Goal: Information Seeking & Learning: Learn about a topic

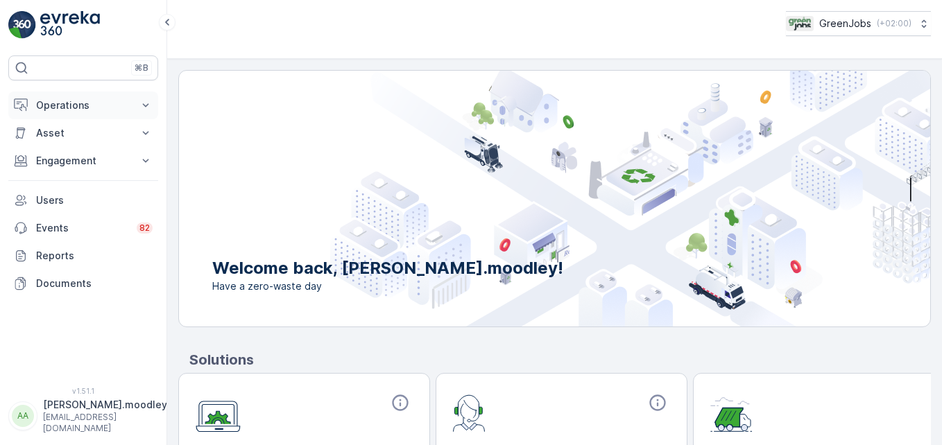
click at [146, 106] on icon at bounding box center [146, 104] width 6 height 3
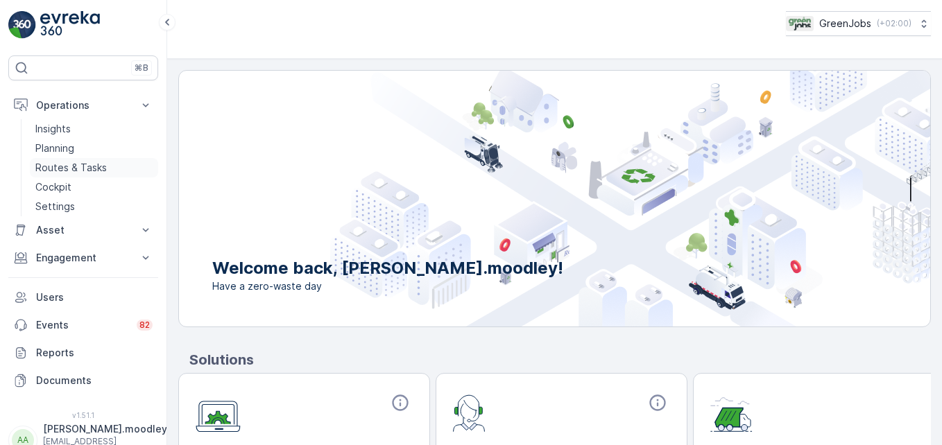
click at [78, 165] on p "Routes & Tasks" at bounding box center [70, 168] width 71 height 14
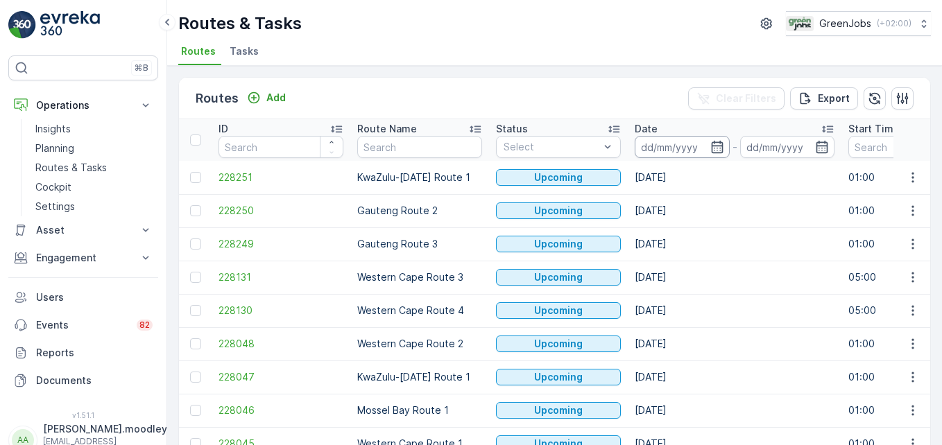
click at [668, 145] on input at bounding box center [681, 147] width 95 height 22
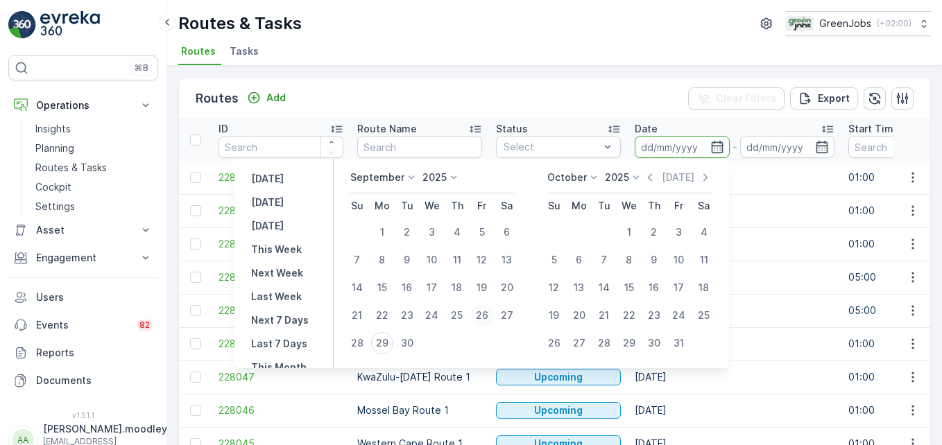
click at [487, 312] on div "26" at bounding box center [482, 315] width 22 height 22
type input "[DATE]"
click at [487, 312] on div "26" at bounding box center [482, 315] width 22 height 22
type input "[DATE]"
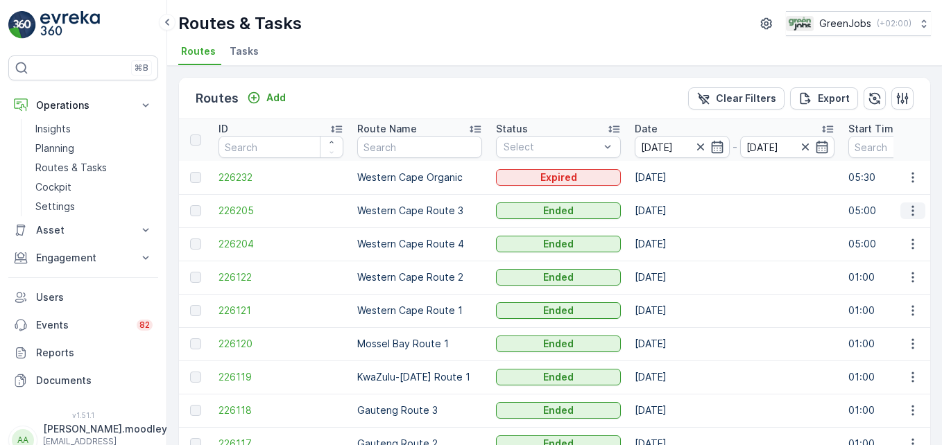
click at [673, 212] on icon "button" at bounding box center [913, 211] width 14 height 14
click at [673, 230] on span "See More Details" at bounding box center [880, 232] width 80 height 14
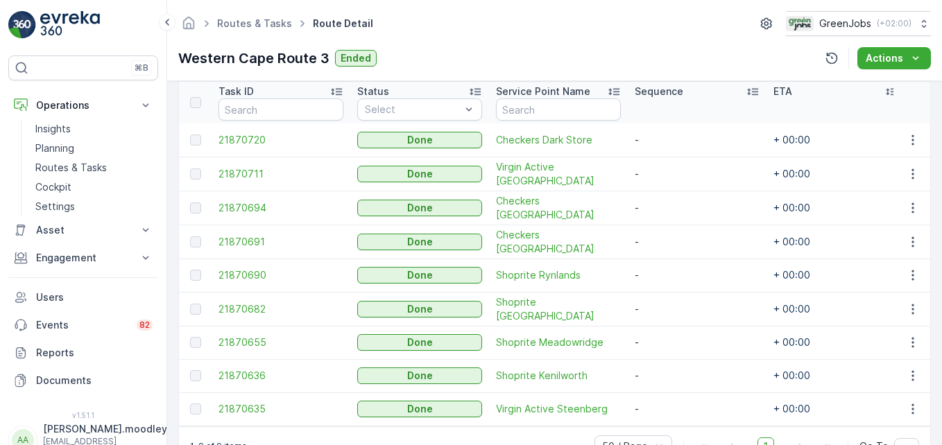
scroll to position [347, 0]
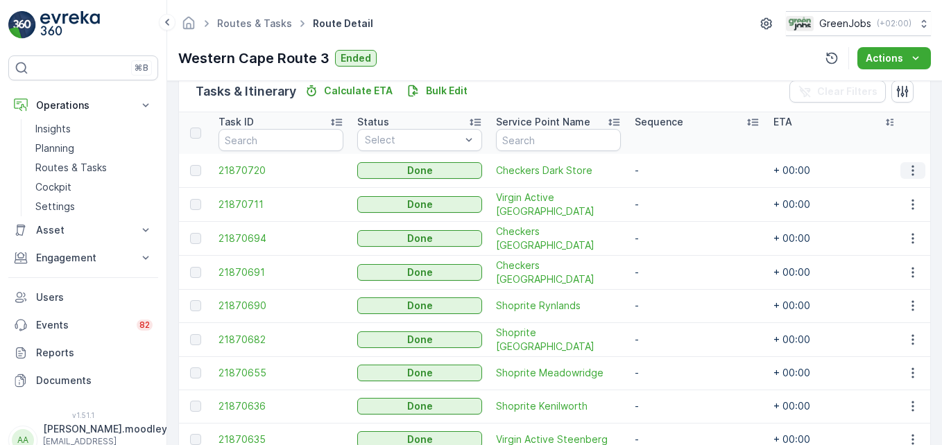
click at [673, 170] on button "button" at bounding box center [912, 170] width 25 height 17
click at [673, 192] on span "See More Details" at bounding box center [896, 191] width 80 height 14
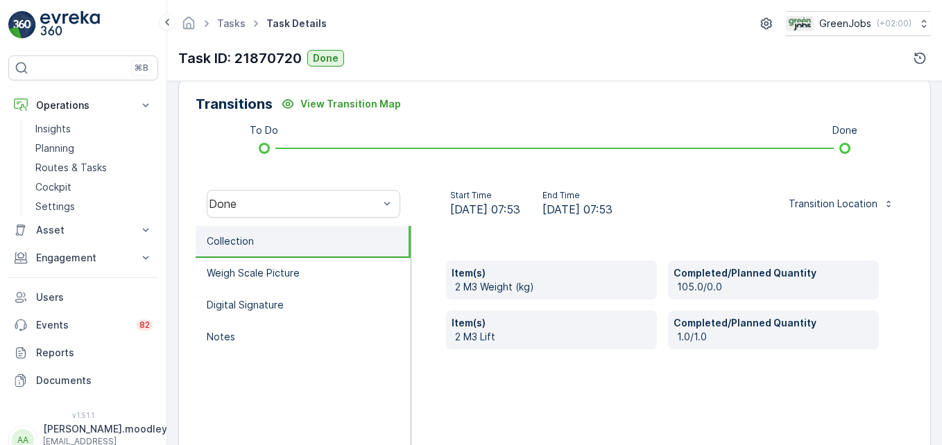
scroll to position [347, 0]
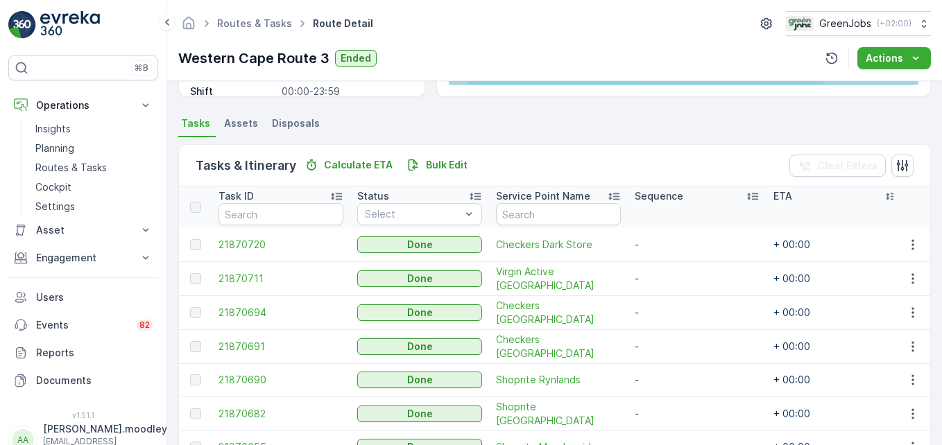
scroll to position [277, 0]
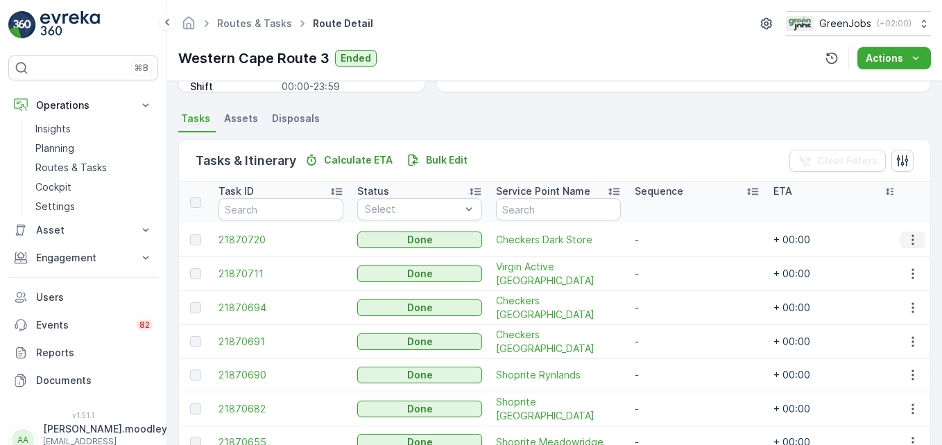
click at [673, 247] on button "button" at bounding box center [912, 240] width 25 height 17
click at [673, 257] on span "See More Details" at bounding box center [896, 261] width 80 height 14
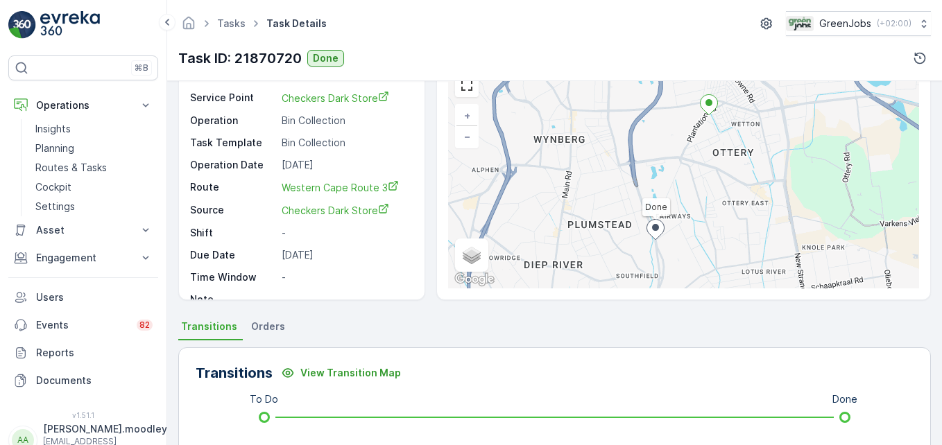
scroll to position [277, 0]
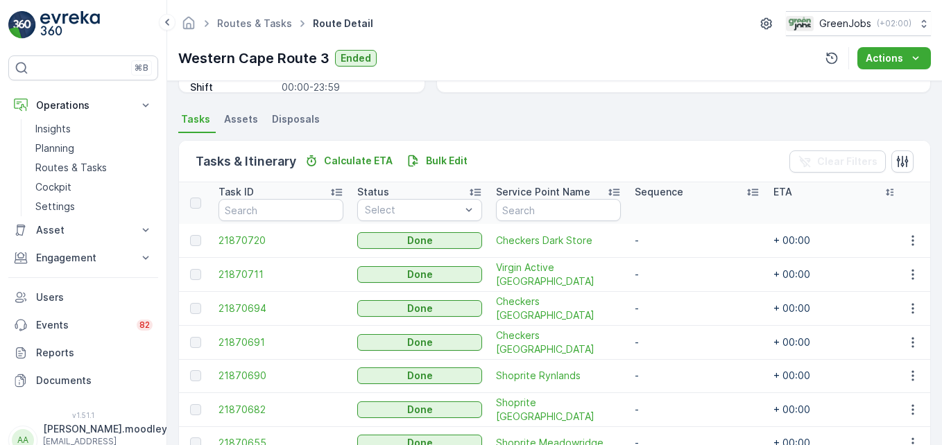
scroll to position [277, 0]
click at [673, 273] on icon "button" at bounding box center [912, 273] width 2 height 10
click at [673, 293] on span "See More Details" at bounding box center [896, 294] width 80 height 14
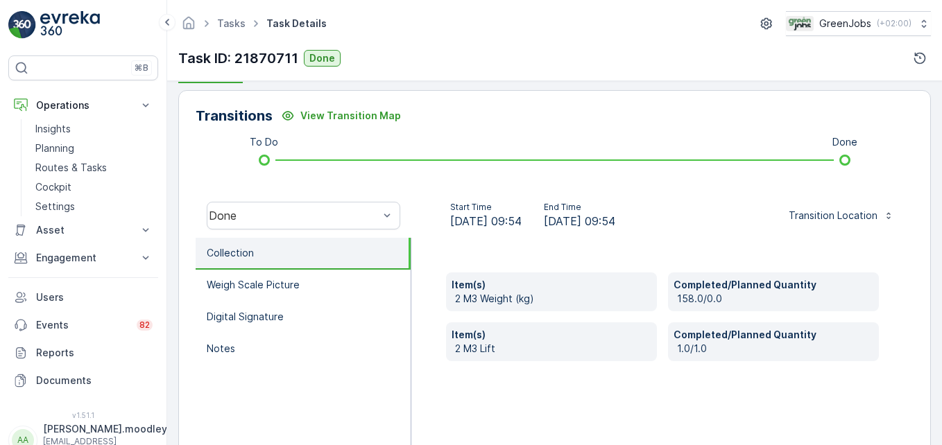
scroll to position [347, 0]
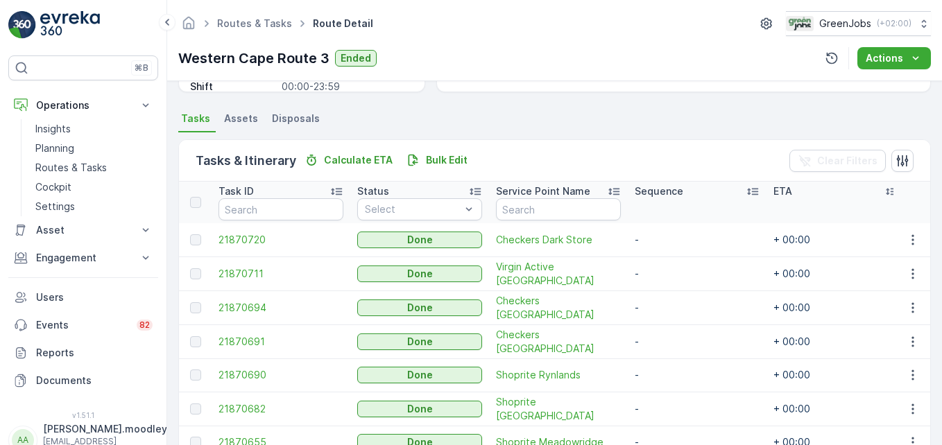
scroll to position [347, 0]
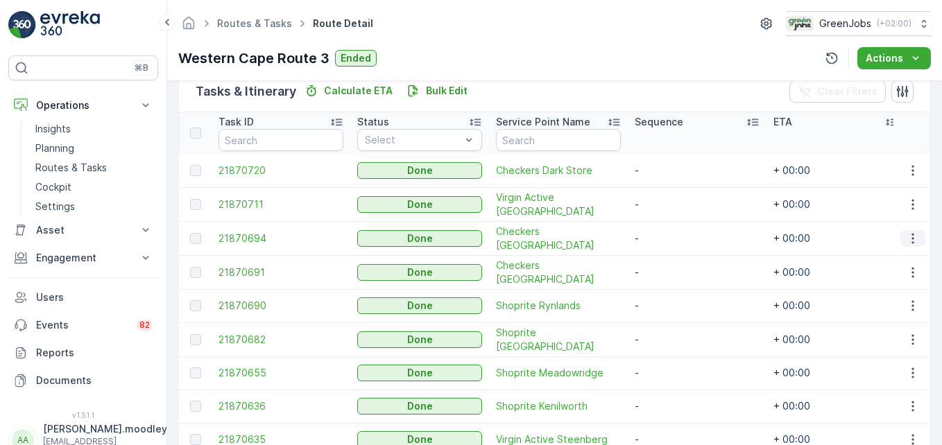
click at [673, 238] on icon "button" at bounding box center [912, 238] width 2 height 10
click at [673, 258] on span "See More Details" at bounding box center [896, 259] width 80 height 14
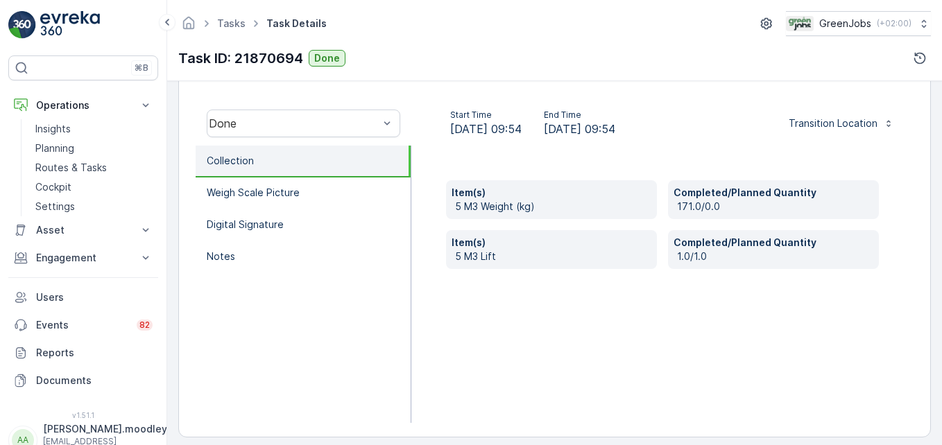
scroll to position [429, 0]
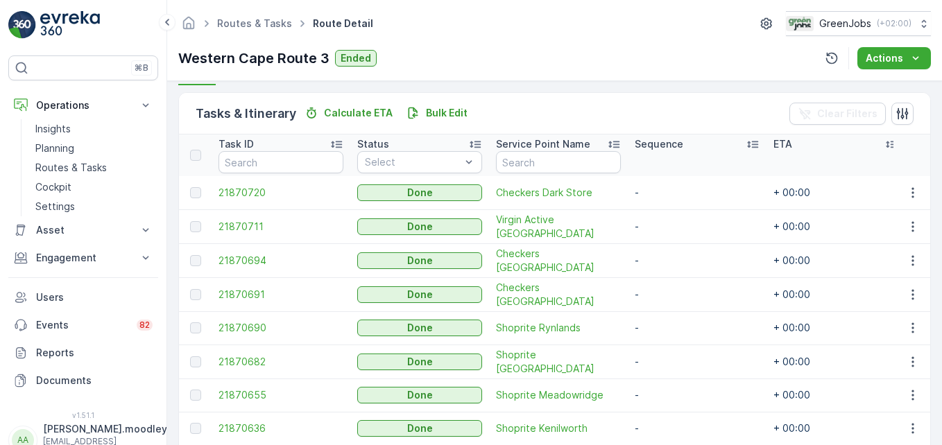
scroll to position [347, 0]
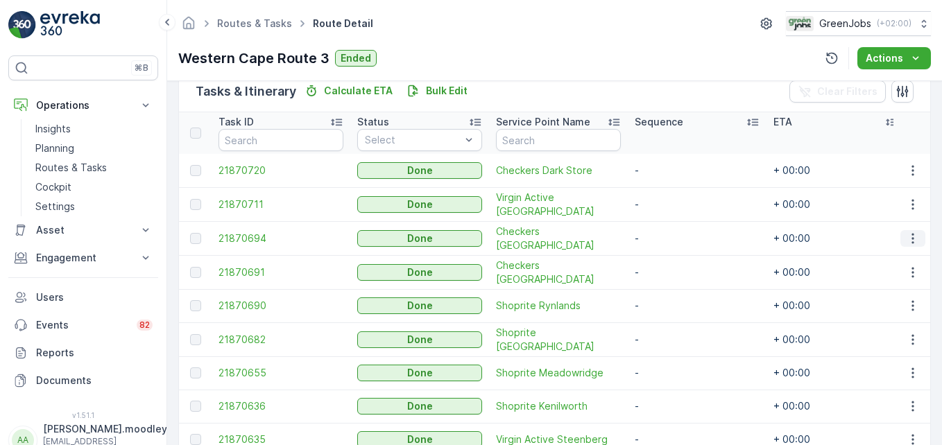
click at [673, 239] on icon "button" at bounding box center [913, 239] width 14 height 14
click at [673, 256] on span "See More Details" at bounding box center [896, 259] width 80 height 14
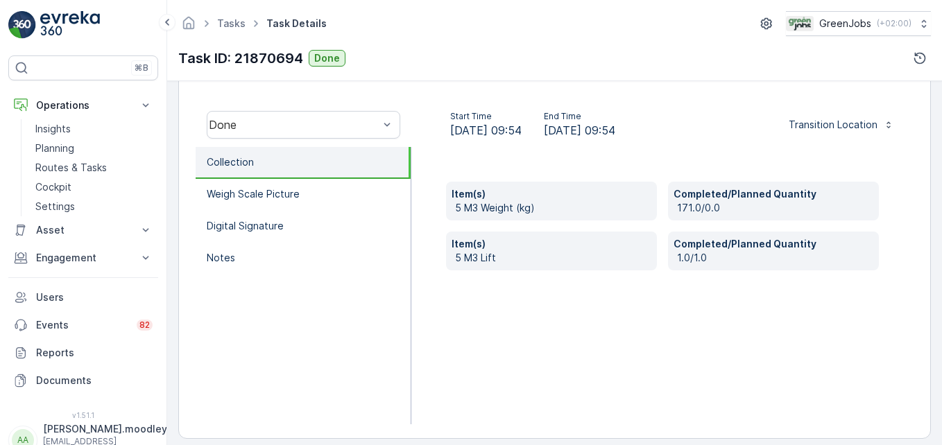
scroll to position [429, 0]
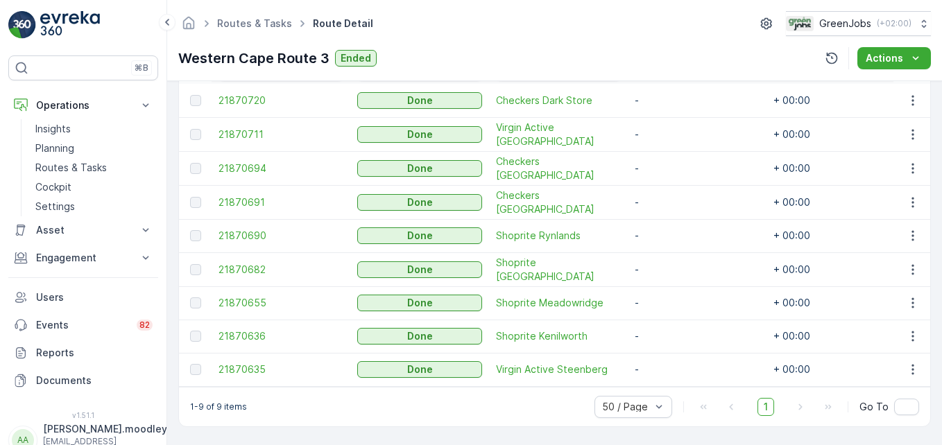
scroll to position [422, 0]
click at [673, 200] on icon "button" at bounding box center [913, 203] width 14 height 14
click at [673, 218] on span "See More Details" at bounding box center [896, 217] width 80 height 14
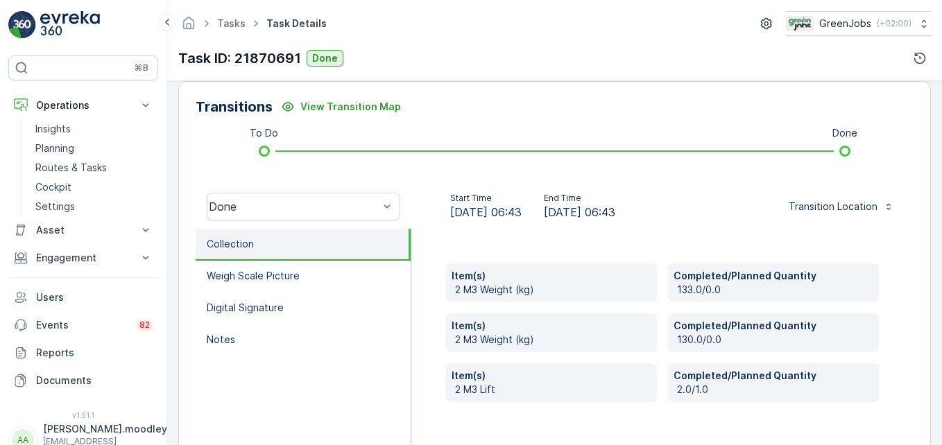
scroll to position [416, 0]
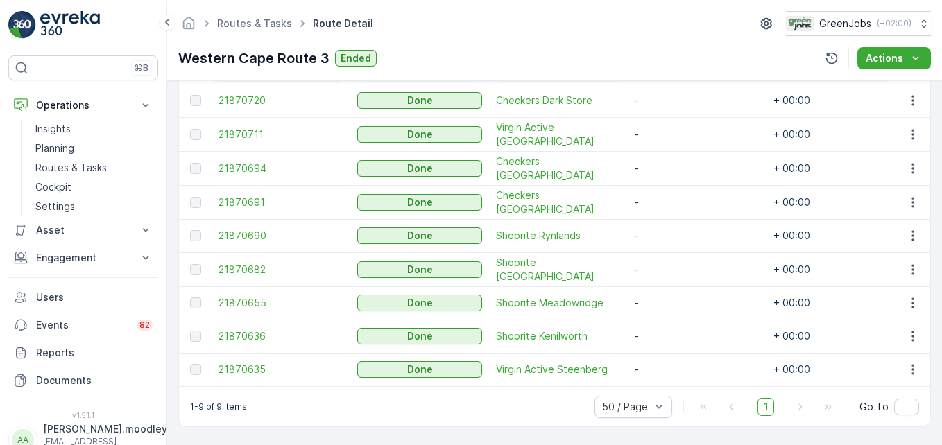
scroll to position [422, 0]
click at [673, 233] on icon "button" at bounding box center [913, 236] width 14 height 14
click at [673, 250] on span "See More Details" at bounding box center [896, 250] width 80 height 14
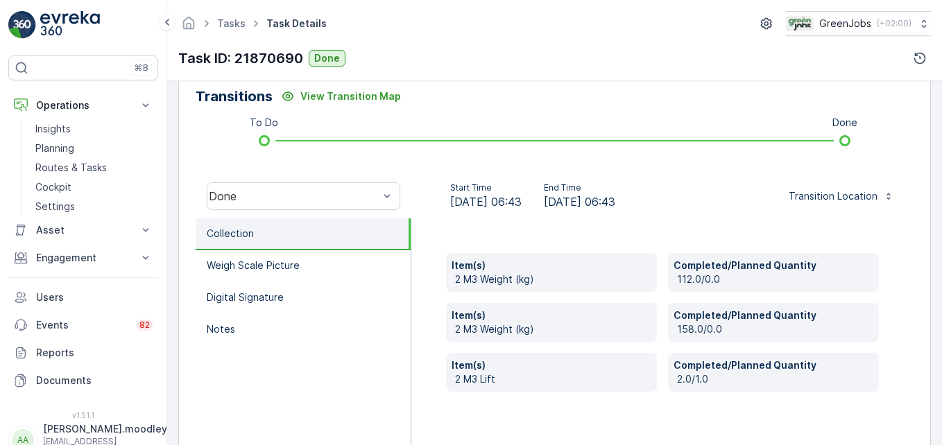
scroll to position [347, 0]
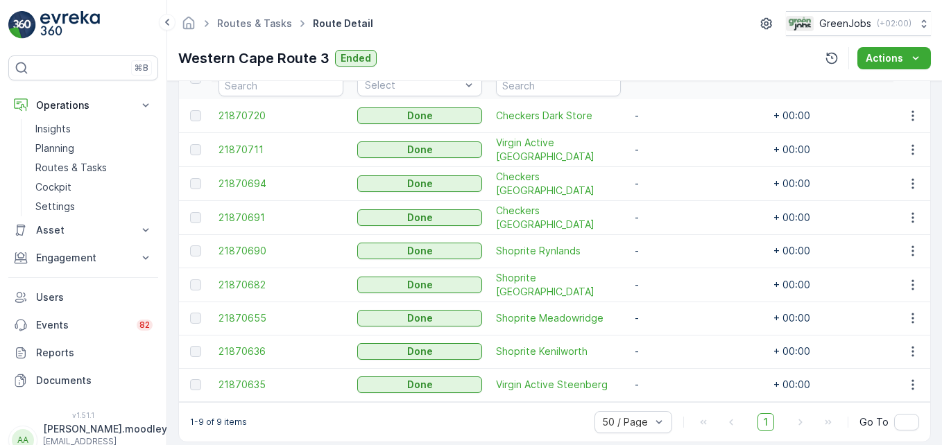
scroll to position [422, 0]
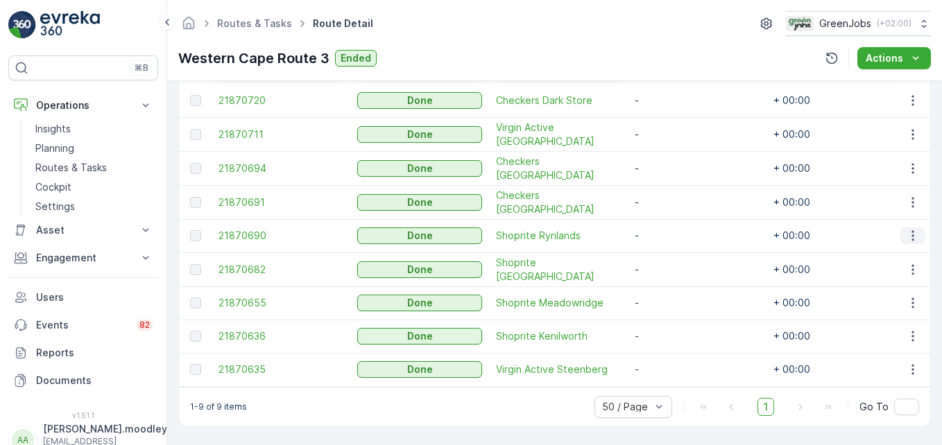
click at [673, 233] on icon "button" at bounding box center [912, 236] width 2 height 10
click at [673, 245] on span "See More Details" at bounding box center [896, 250] width 80 height 14
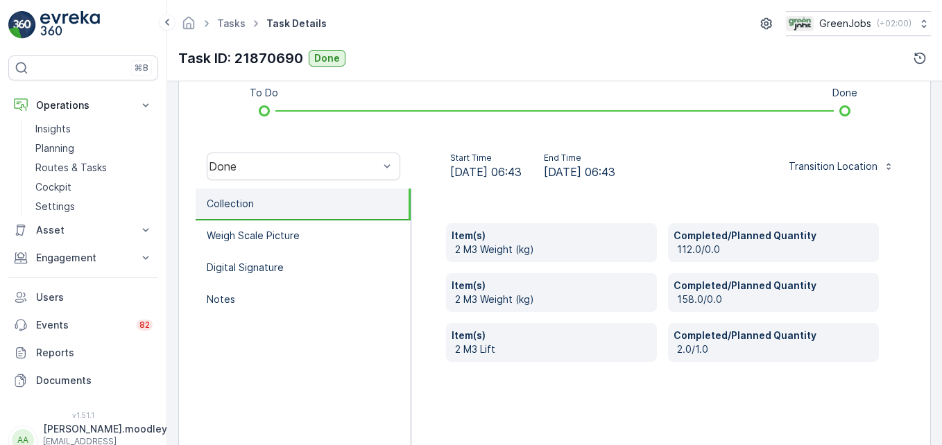
scroll to position [416, 0]
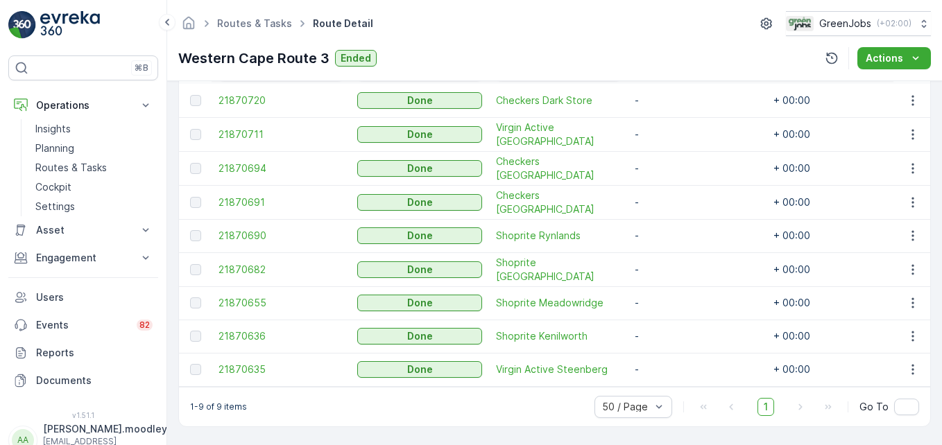
scroll to position [422, 0]
click at [673, 268] on icon "button" at bounding box center [913, 270] width 14 height 14
click at [673, 279] on span "See More Details" at bounding box center [896, 284] width 80 height 14
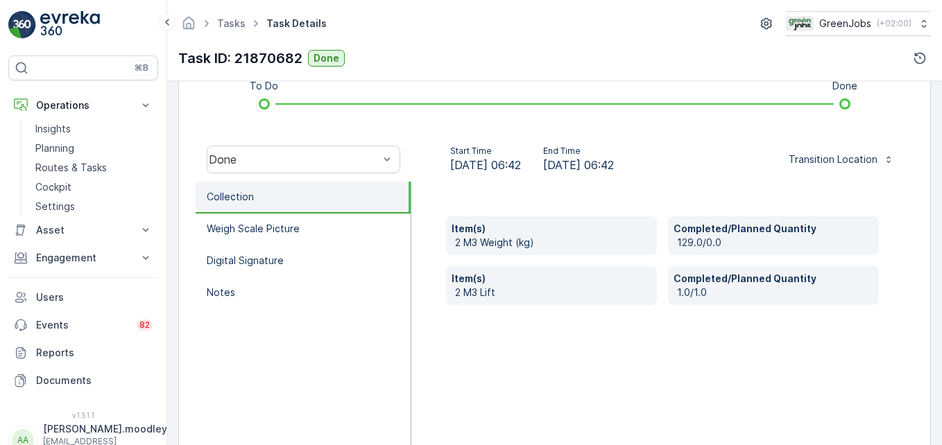
scroll to position [429, 0]
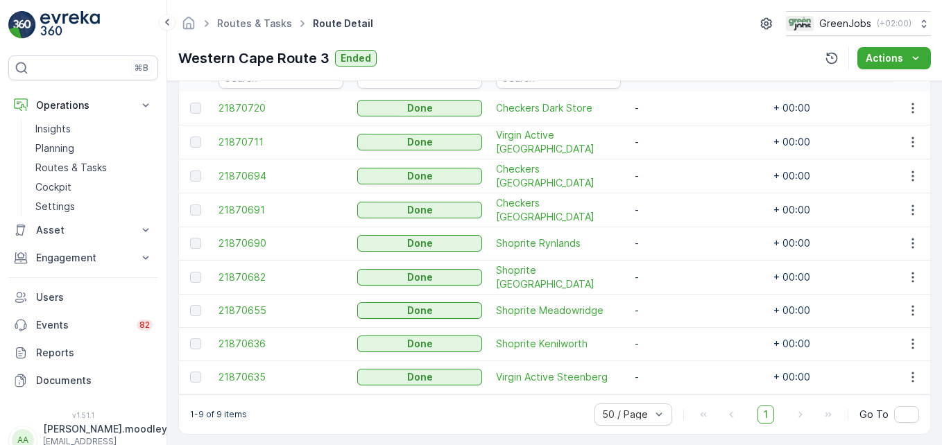
scroll to position [416, 0]
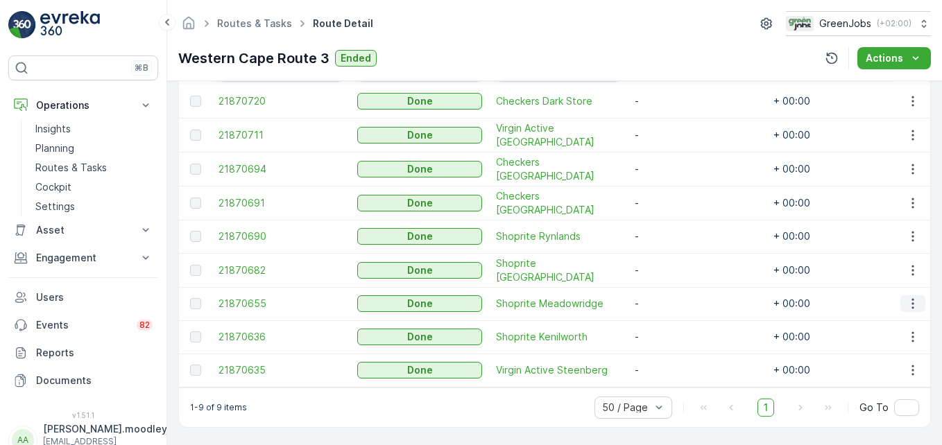
click at [673, 302] on icon "button" at bounding box center [912, 304] width 2 height 10
click at [673, 323] on span "See More Details" at bounding box center [896, 323] width 80 height 14
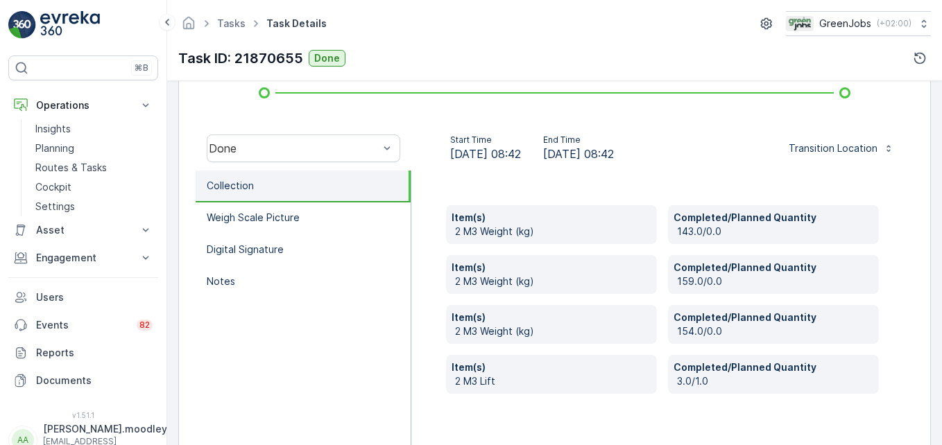
scroll to position [416, 0]
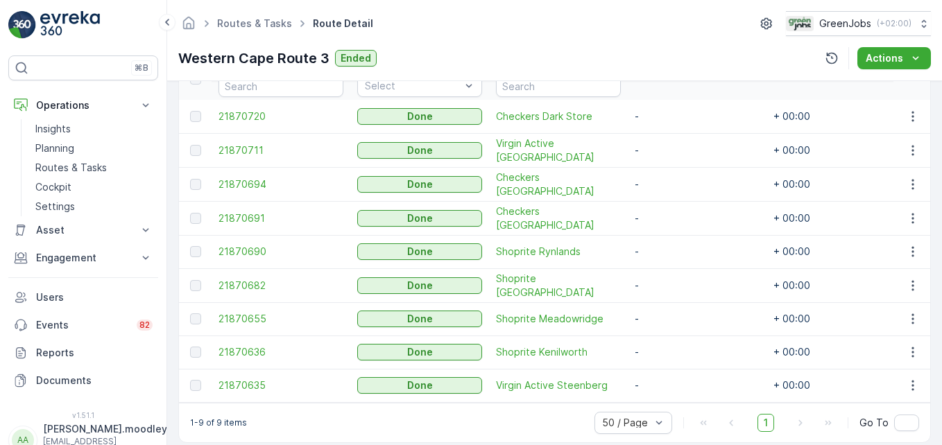
scroll to position [416, 0]
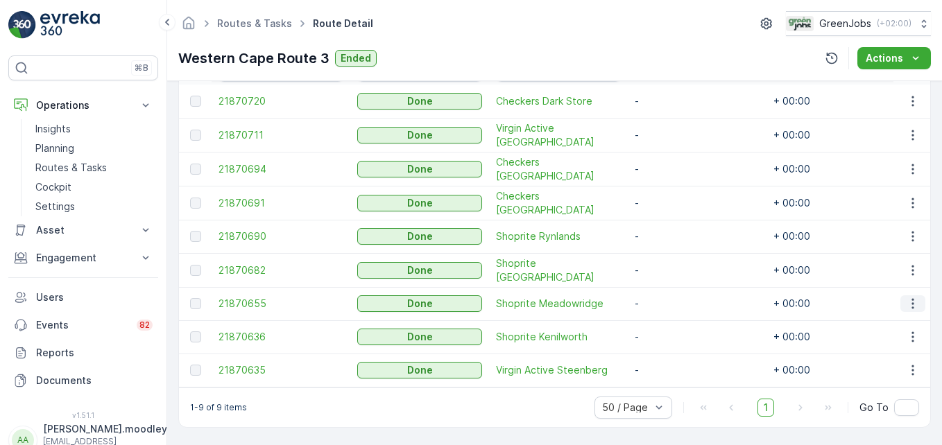
click at [673, 300] on icon "button" at bounding box center [913, 304] width 14 height 14
click at [673, 318] on span "See More Details" at bounding box center [896, 323] width 80 height 14
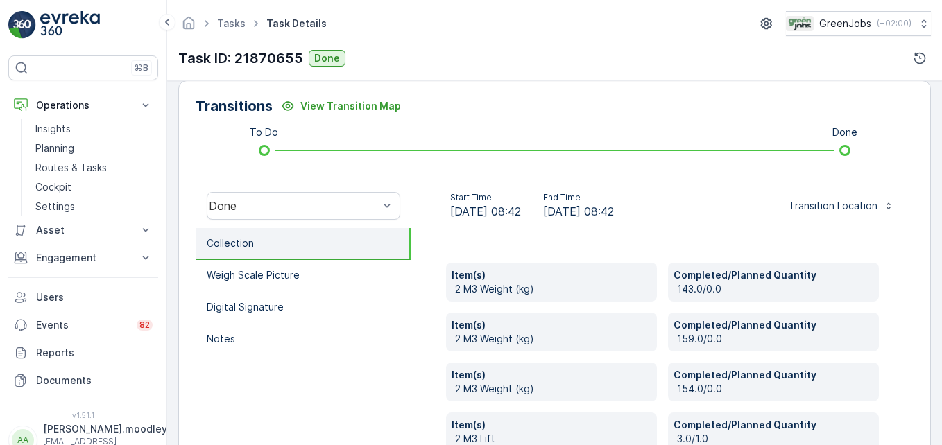
scroll to position [347, 0]
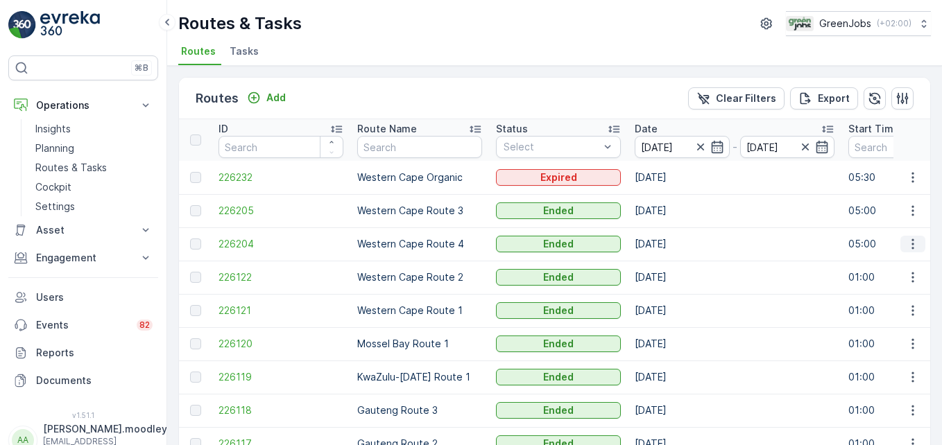
click at [673, 245] on icon "button" at bounding box center [913, 244] width 14 height 14
click at [673, 258] on span "See More Details" at bounding box center [880, 265] width 80 height 14
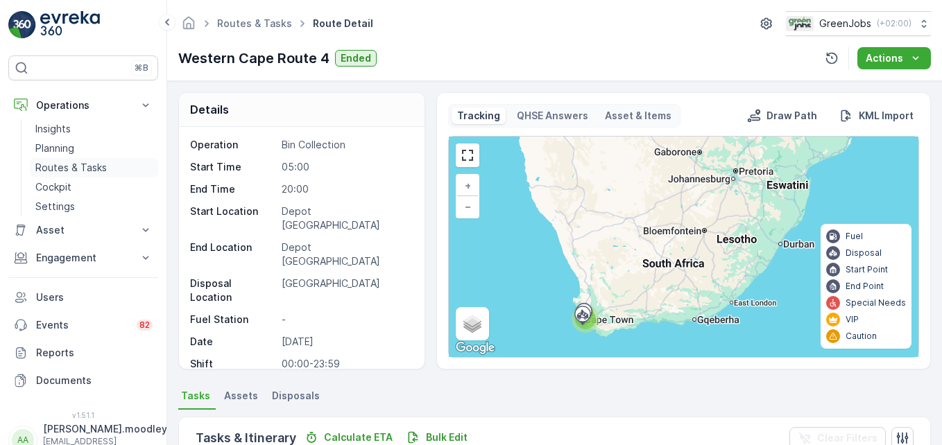
click at [87, 169] on p "Routes & Tasks" at bounding box center [70, 168] width 71 height 14
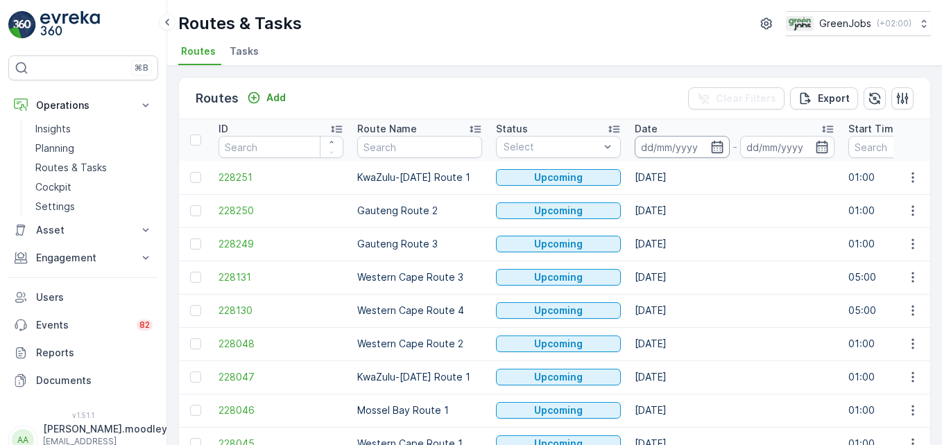
click at [653, 147] on input at bounding box center [681, 147] width 95 height 22
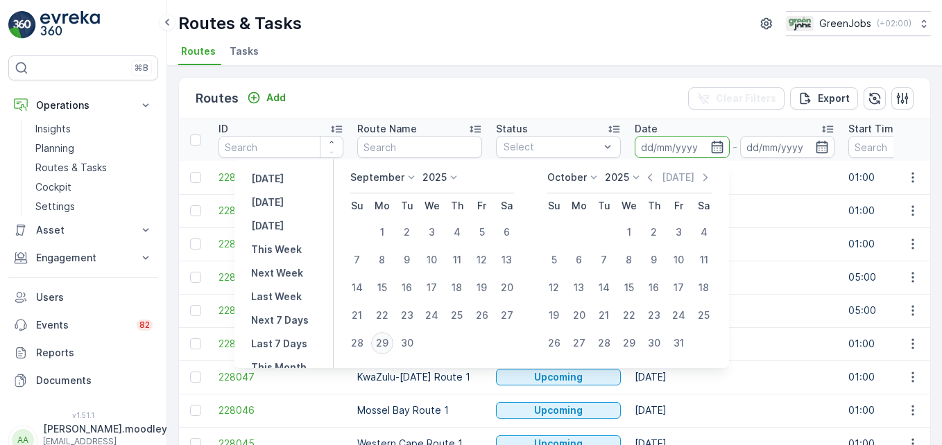
click at [386, 336] on div "29" at bounding box center [382, 343] width 22 height 22
type input "[DATE]"
click at [386, 336] on div "29" at bounding box center [382, 343] width 22 height 22
type input "[DATE]"
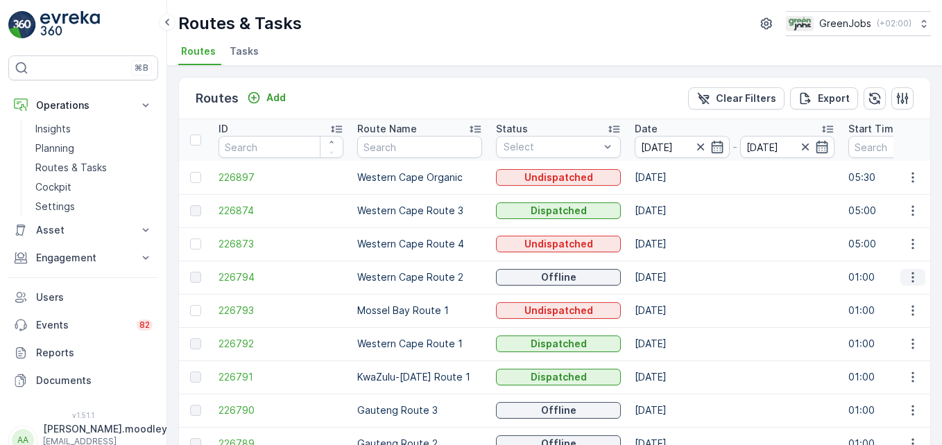
click at [673, 277] on icon "button" at bounding box center [913, 277] width 14 height 14
click at [673, 295] on span "See More Details" at bounding box center [880, 298] width 80 height 14
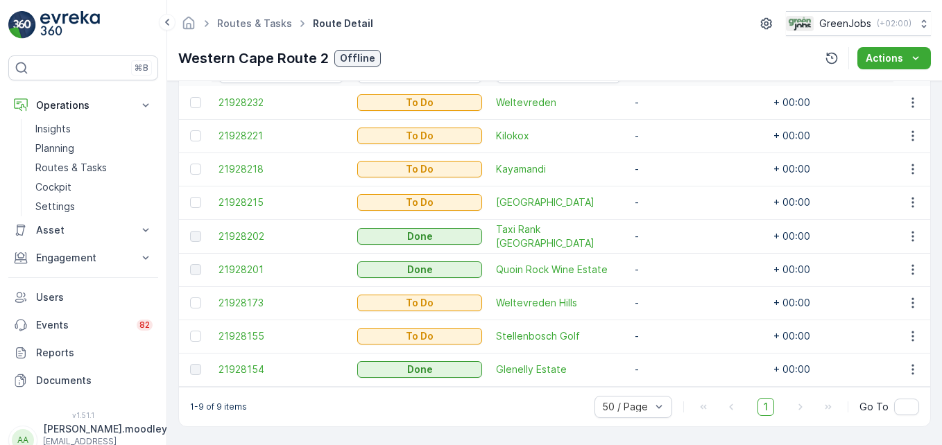
scroll to position [421, 0]
click at [426, 419] on div "1-9 of 9 items 50 / Page 1 Go To" at bounding box center [554, 407] width 751 height 40
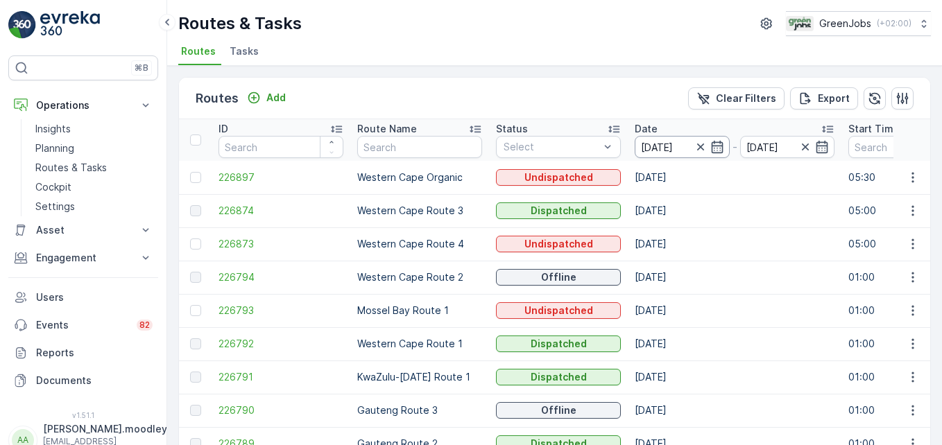
click at [655, 153] on input "[DATE]" at bounding box center [681, 147] width 95 height 22
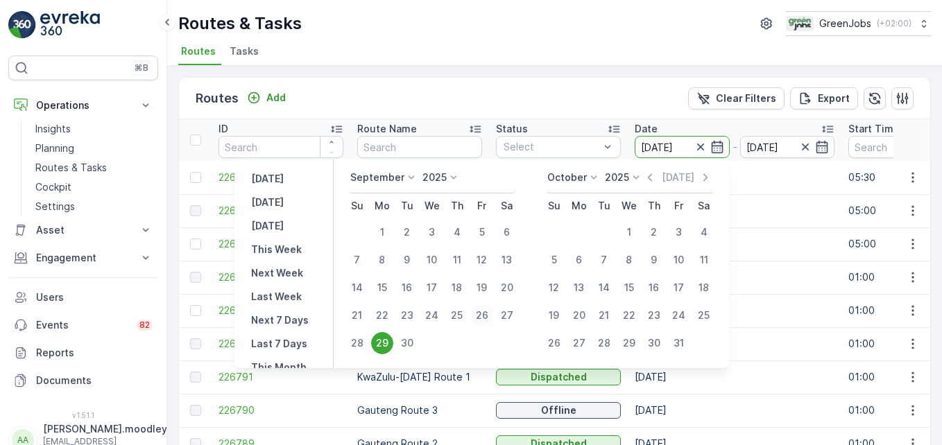
click at [478, 315] on div "26" at bounding box center [482, 315] width 22 height 22
type input "[DATE]"
click at [478, 315] on div "26" at bounding box center [482, 315] width 22 height 22
type input "[DATE]"
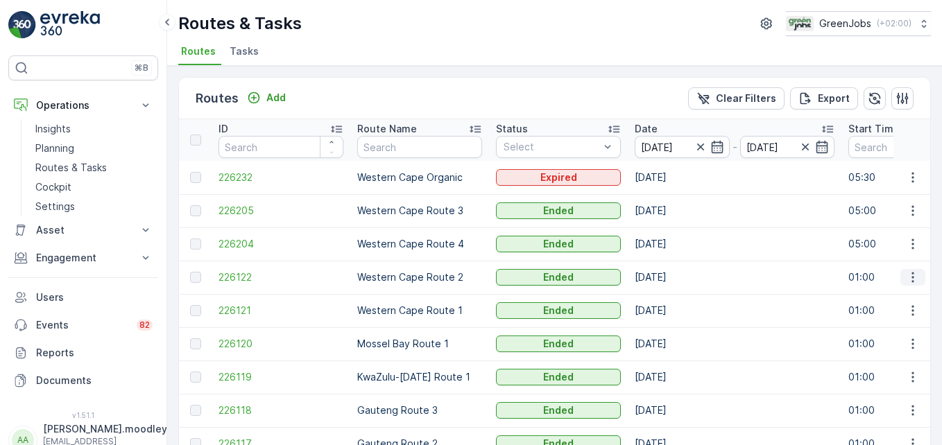
click at [673, 278] on icon "button" at bounding box center [913, 277] width 14 height 14
click at [673, 300] on span "See More Details" at bounding box center [880, 298] width 80 height 14
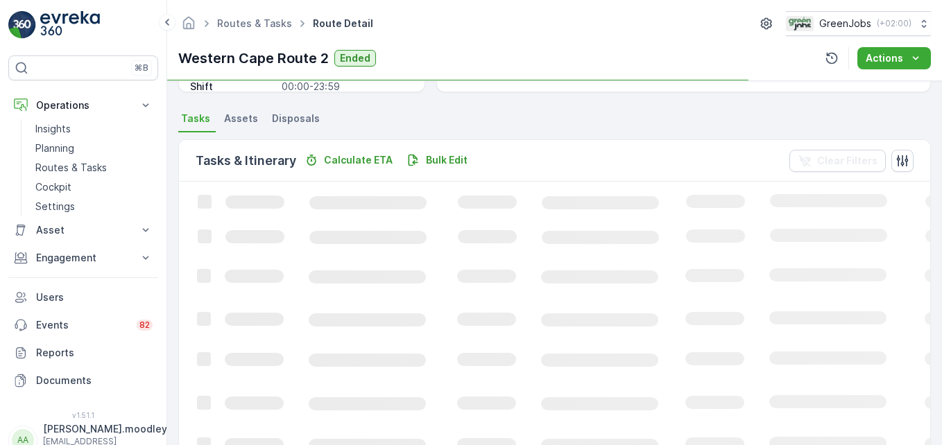
scroll to position [277, 0]
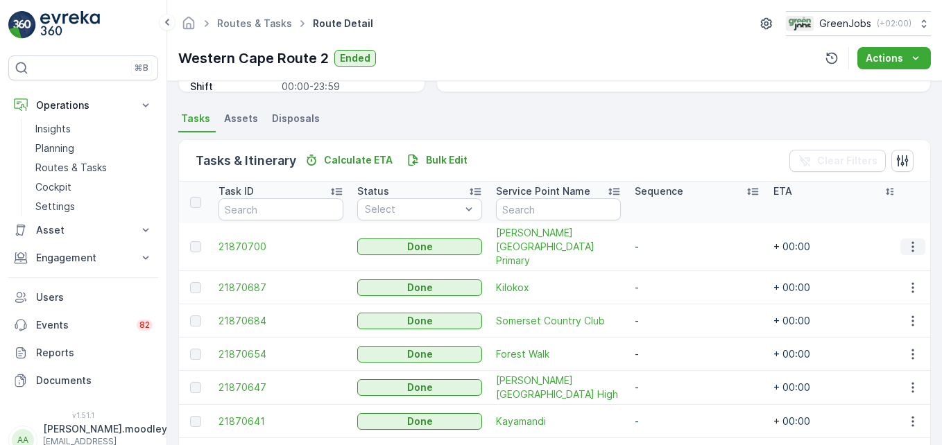
click at [673, 243] on icon "button" at bounding box center [913, 247] width 14 height 14
click at [673, 259] on span "See More Details" at bounding box center [896, 261] width 80 height 14
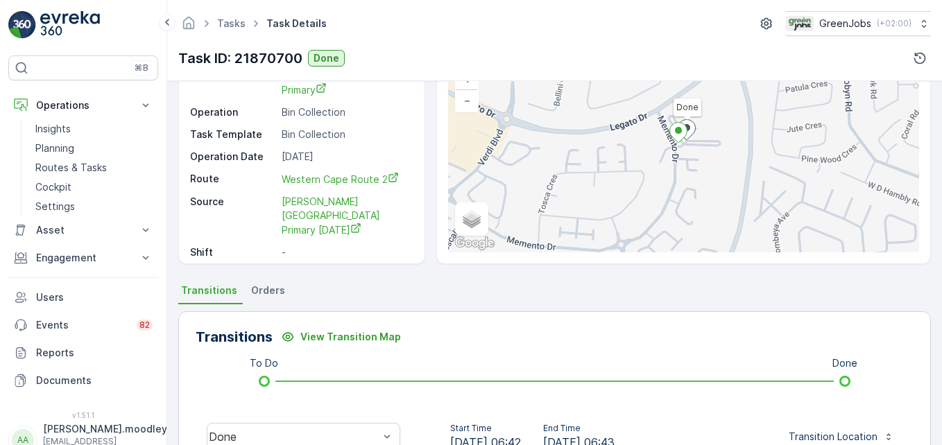
scroll to position [277, 0]
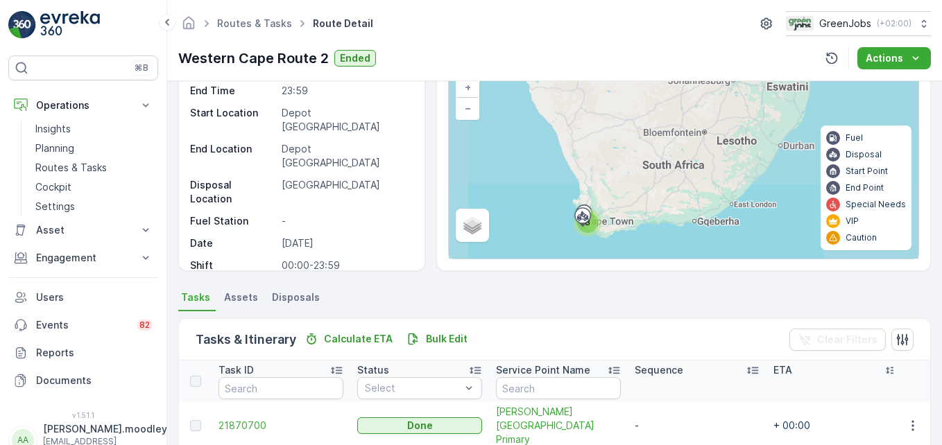
scroll to position [208, 0]
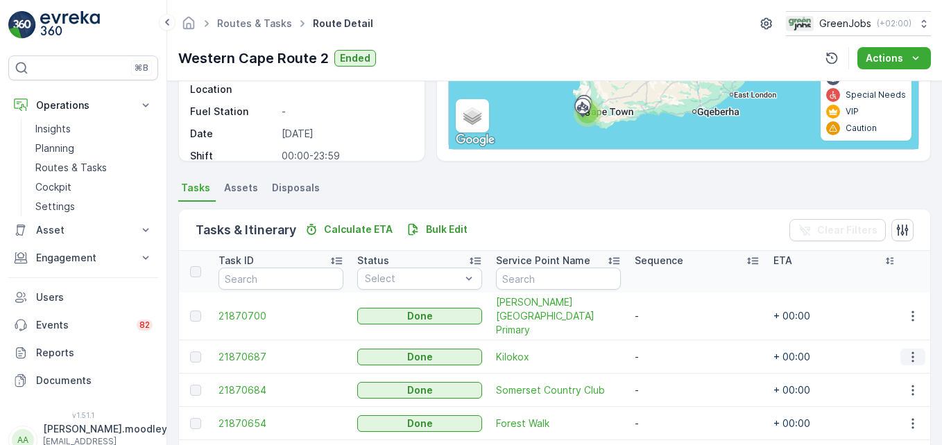
click at [673, 349] on button "button" at bounding box center [912, 357] width 25 height 17
click at [673, 359] on span "See More Details" at bounding box center [896, 363] width 80 height 14
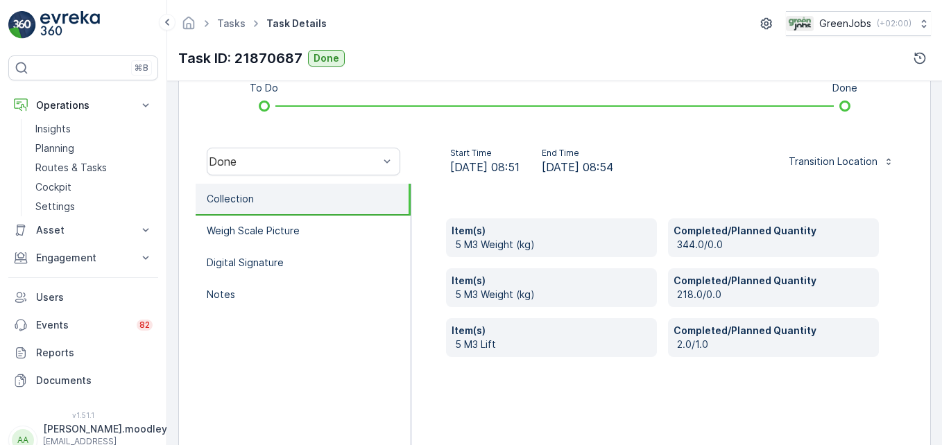
scroll to position [416, 0]
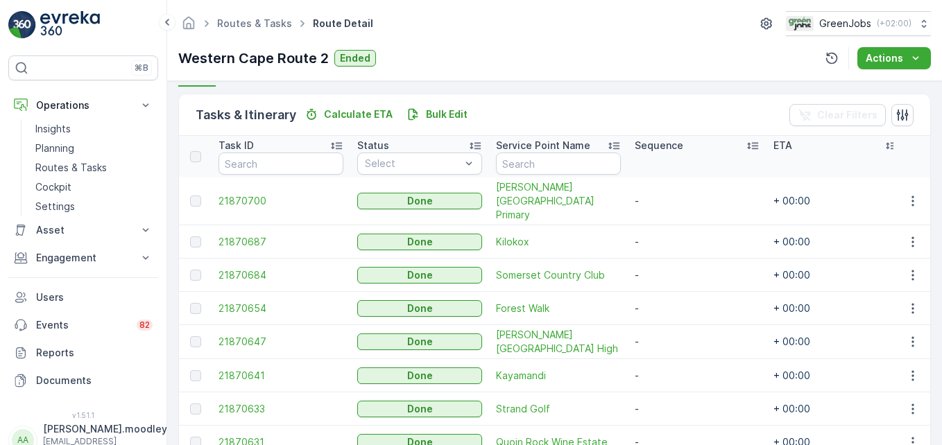
scroll to position [347, 0]
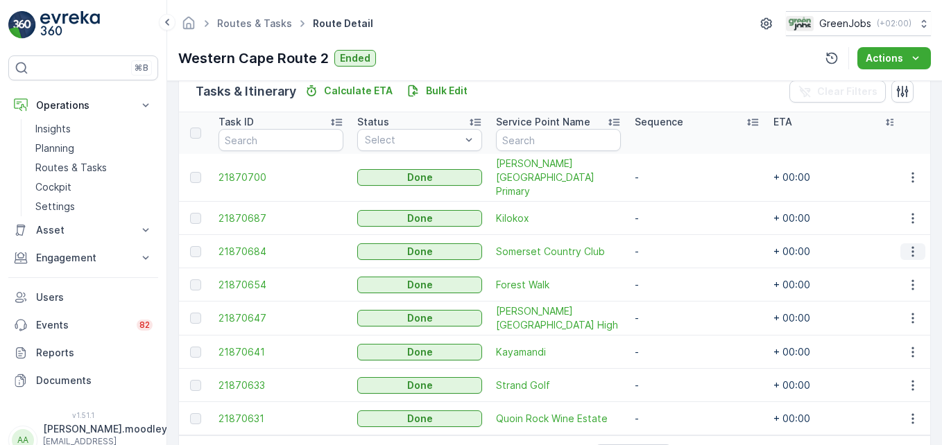
click at [673, 245] on icon "button" at bounding box center [913, 252] width 14 height 14
click at [673, 259] on span "See More Details" at bounding box center [896, 258] width 80 height 14
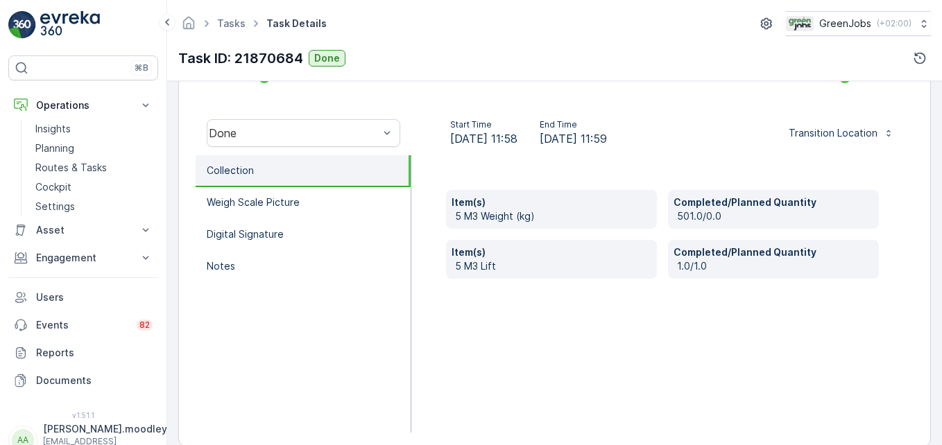
scroll to position [416, 0]
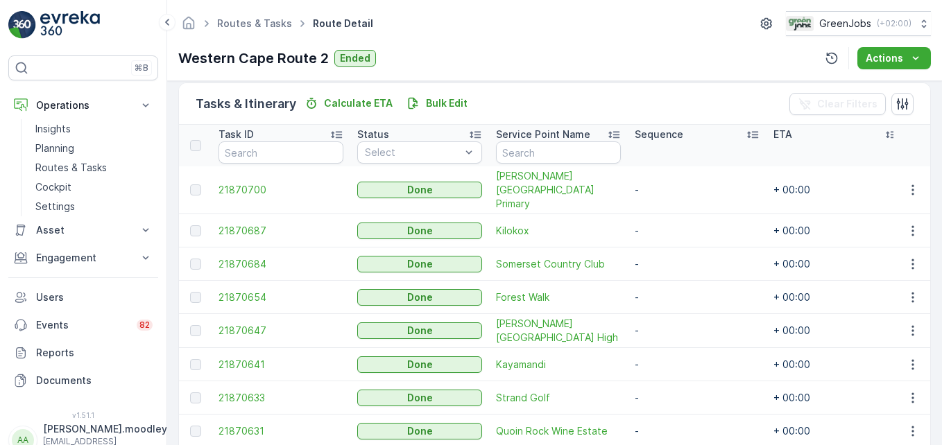
scroll to position [388, 0]
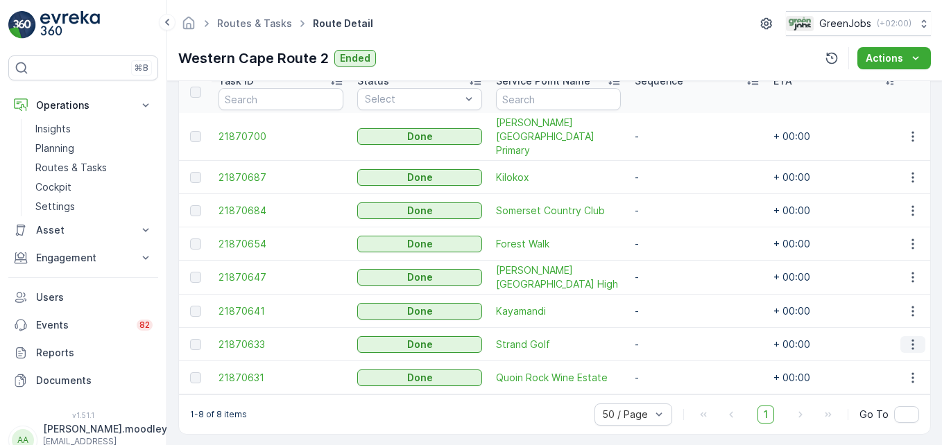
click at [673, 336] on button "button" at bounding box center [912, 344] width 25 height 17
click at [673, 348] on span "See More Details" at bounding box center [896, 350] width 80 height 14
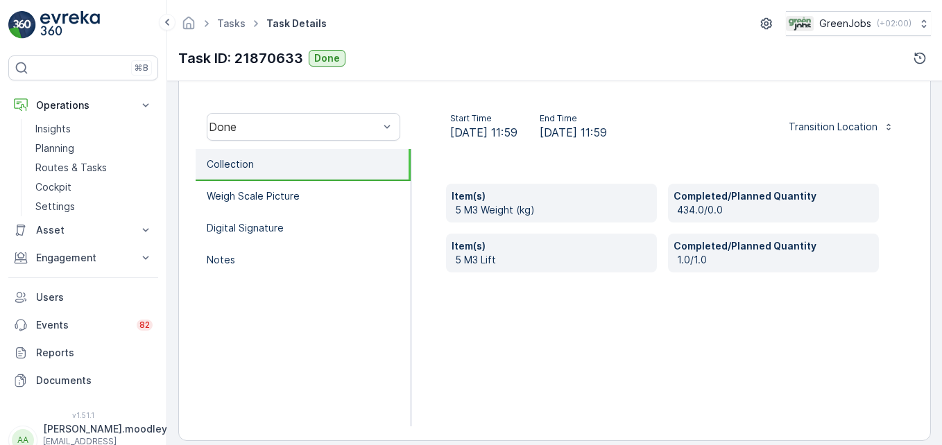
scroll to position [416, 0]
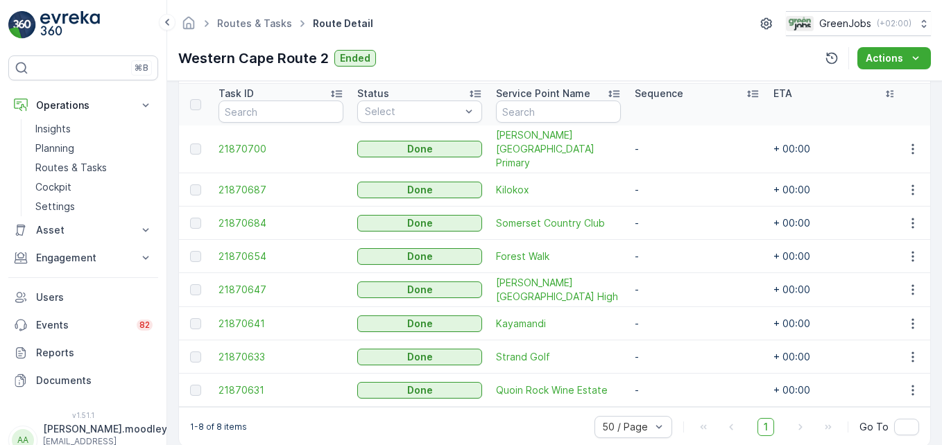
scroll to position [388, 0]
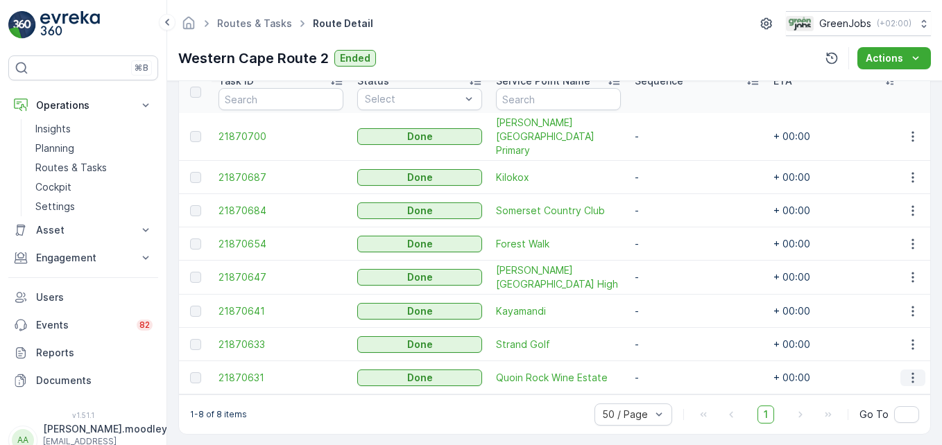
click at [673, 371] on icon "button" at bounding box center [913, 378] width 14 height 14
click at [673, 383] on span "See More Details" at bounding box center [896, 384] width 80 height 14
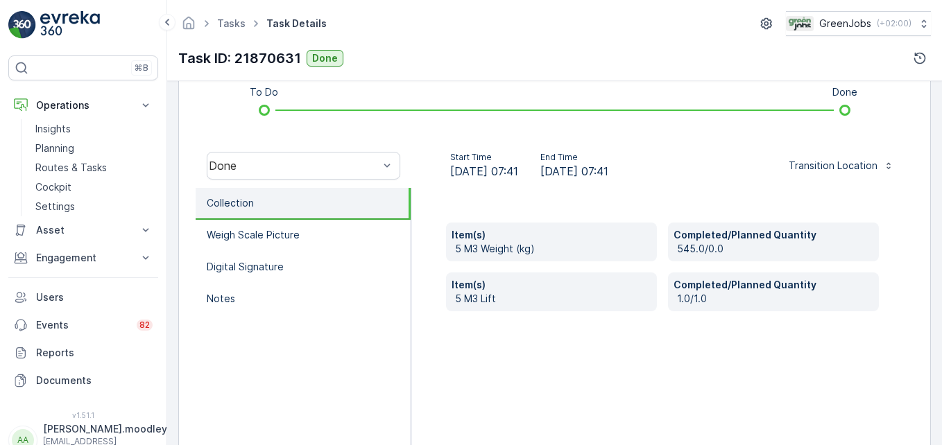
scroll to position [416, 0]
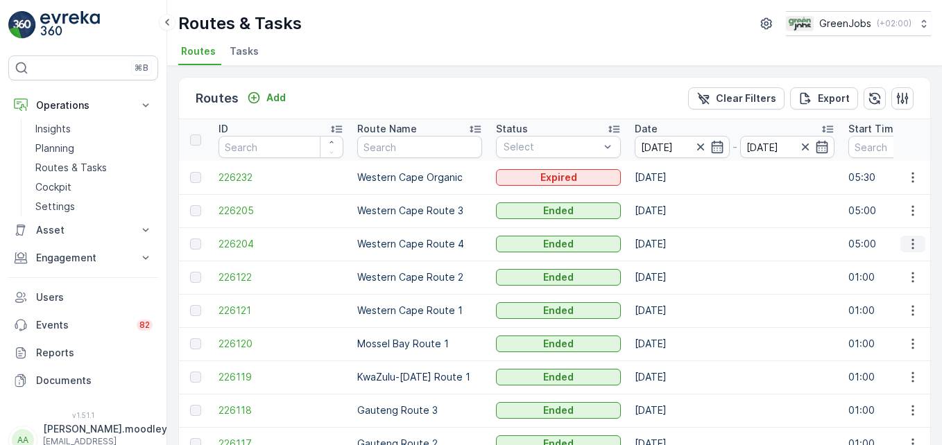
click at [673, 241] on icon "button" at bounding box center [913, 244] width 14 height 14
click at [673, 262] on span "See More Details" at bounding box center [880, 265] width 80 height 14
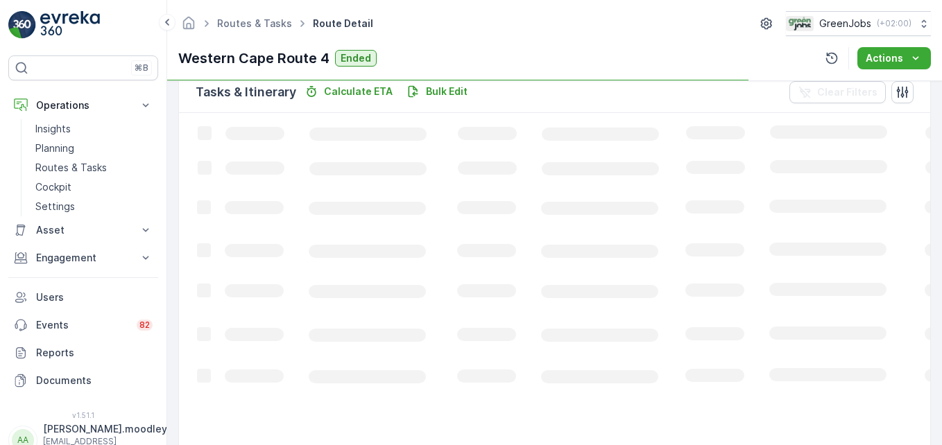
scroll to position [347, 0]
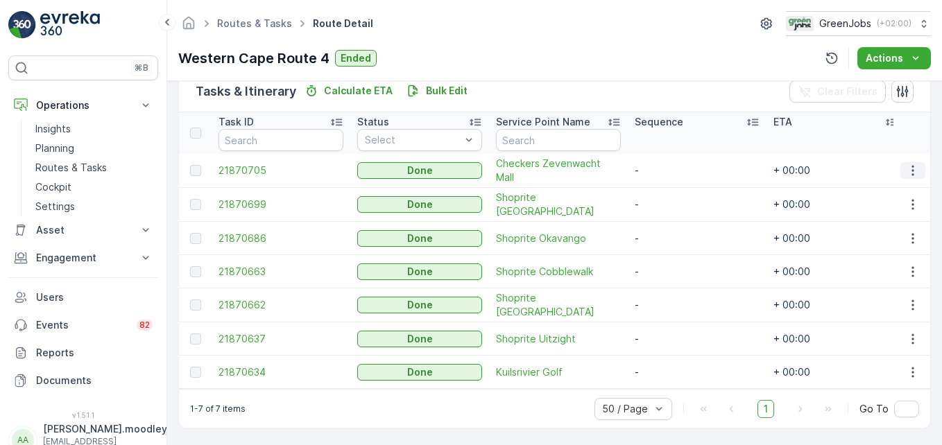
click at [673, 177] on icon "button" at bounding box center [913, 171] width 14 height 14
click at [673, 187] on span "See More Details" at bounding box center [896, 191] width 80 height 14
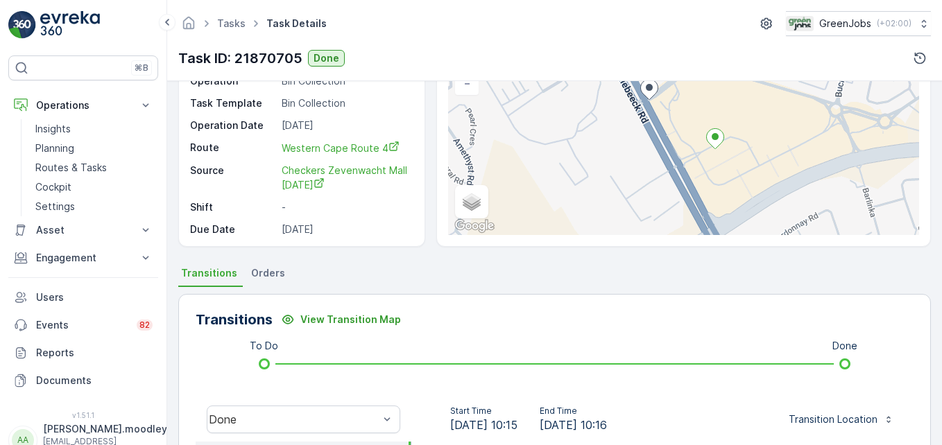
scroll to position [347, 0]
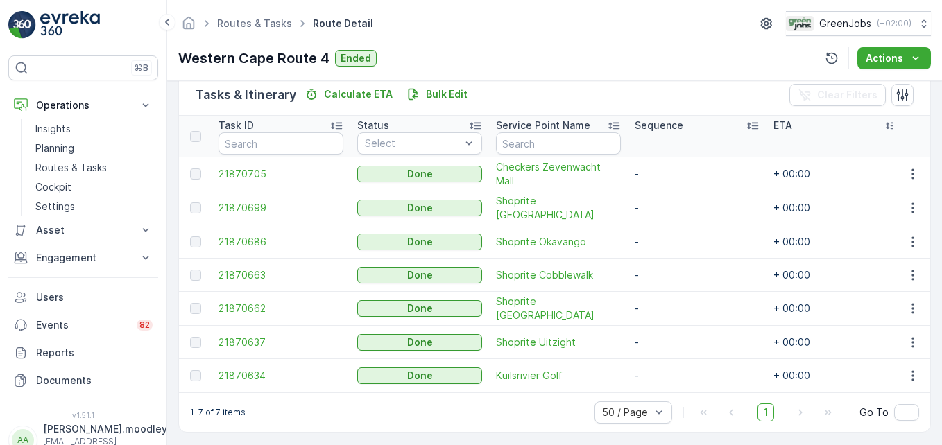
scroll to position [354, 0]
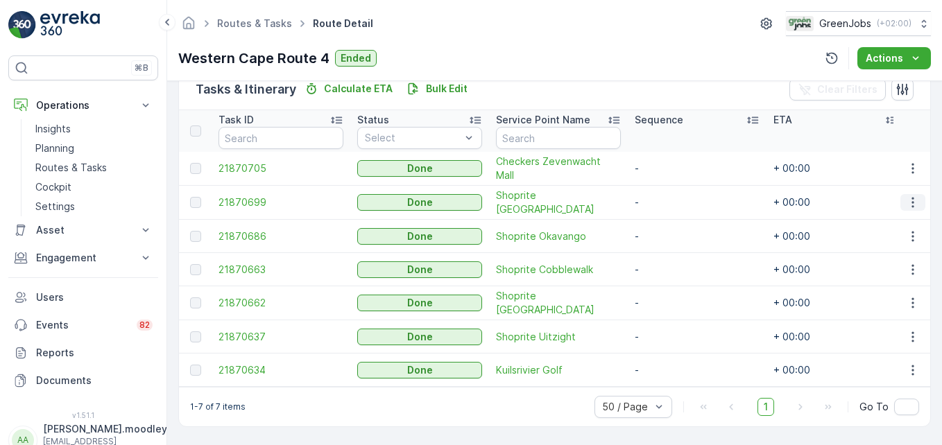
click at [673, 196] on icon "button" at bounding box center [913, 203] width 14 height 14
click at [673, 208] on div "See More Details" at bounding box center [896, 216] width 92 height 19
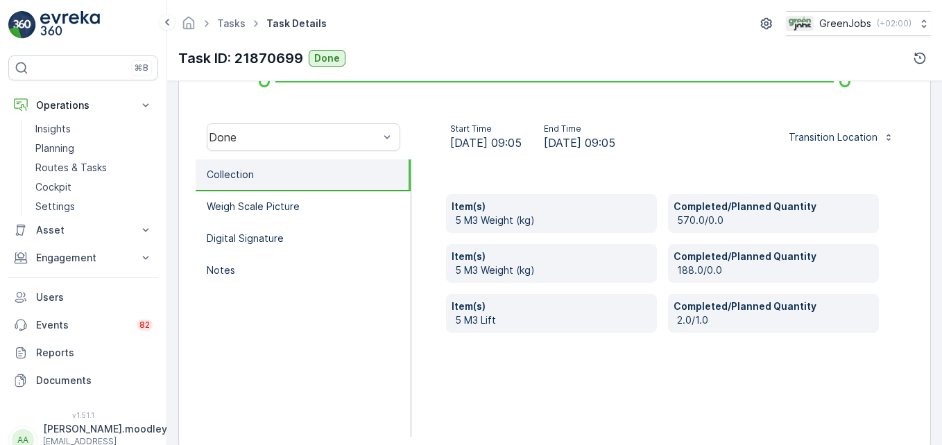
scroll to position [416, 0]
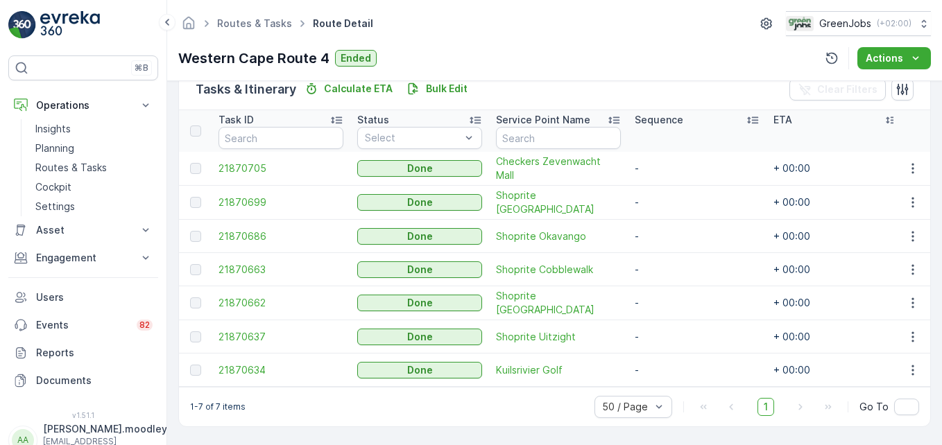
scroll to position [354, 0]
click at [673, 231] on icon "button" at bounding box center [912, 236] width 2 height 10
click at [673, 254] on span "See More Details" at bounding box center [896, 250] width 80 height 14
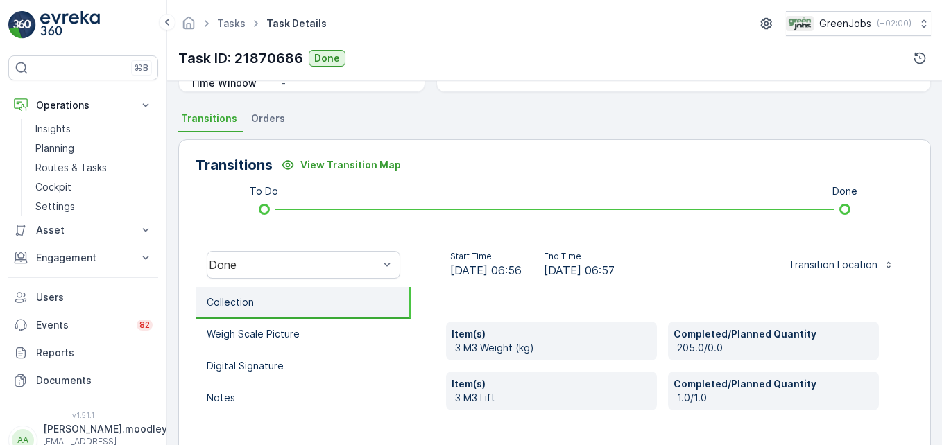
scroll to position [416, 0]
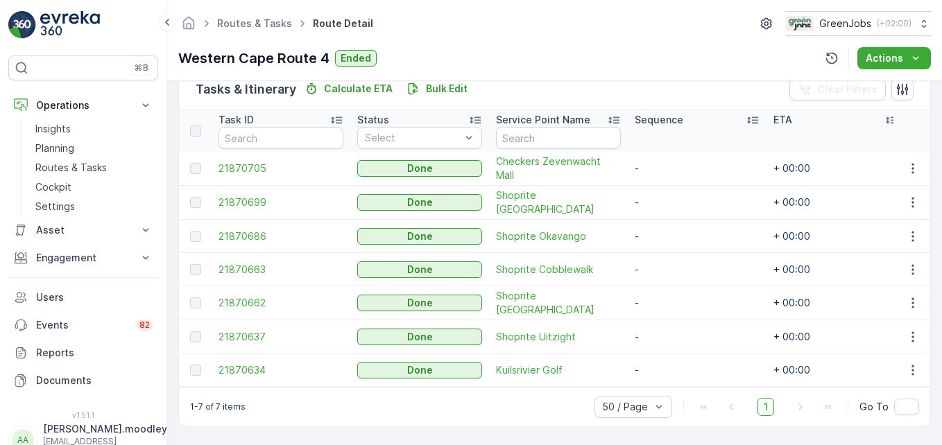
scroll to position [354, 0]
click at [673, 263] on icon "button" at bounding box center [913, 270] width 14 height 14
click at [673, 280] on span "See More Details" at bounding box center [896, 284] width 80 height 14
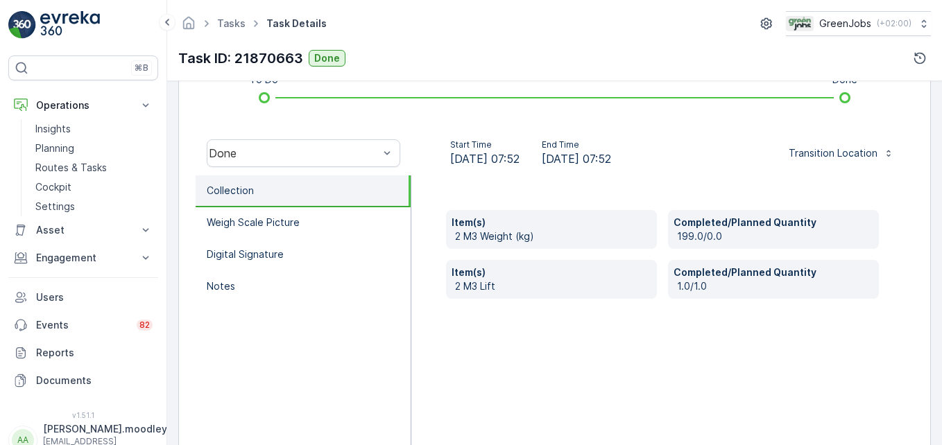
scroll to position [429, 0]
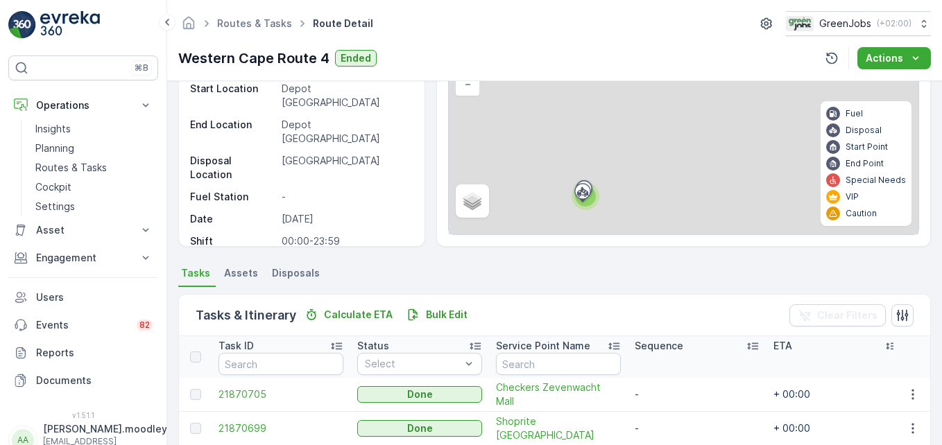
scroll to position [347, 0]
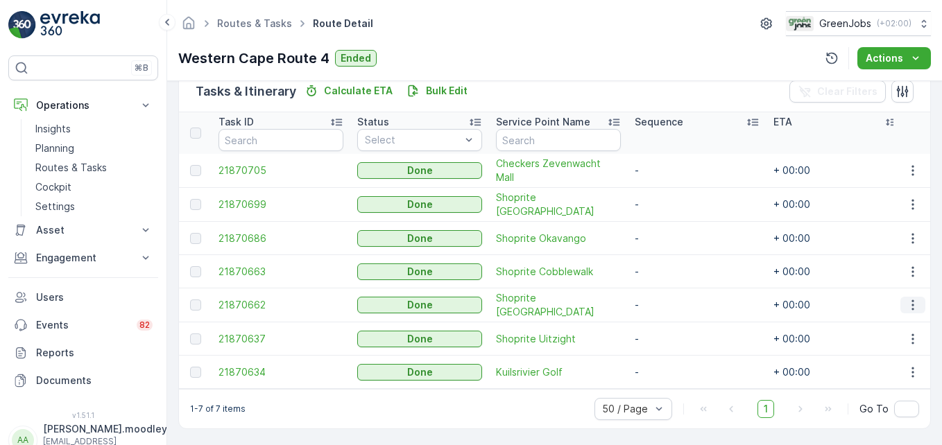
click at [673, 305] on icon "button" at bounding box center [913, 305] width 14 height 14
click at [673, 323] on span "See More Details" at bounding box center [896, 325] width 80 height 14
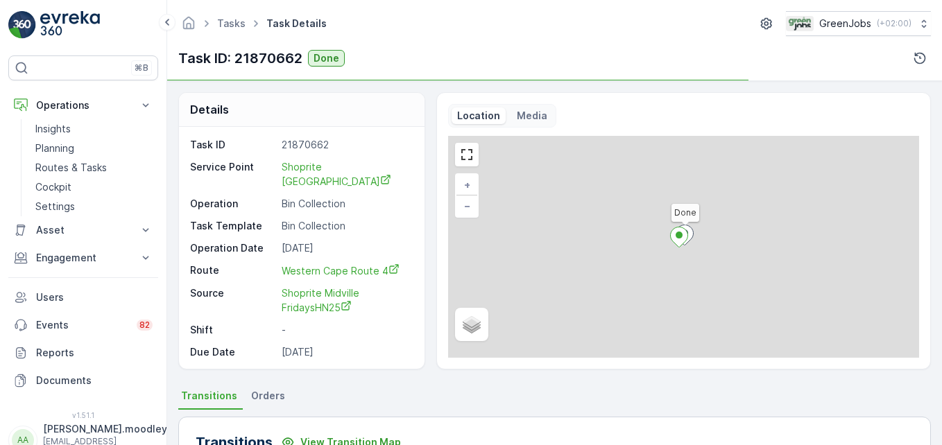
scroll to position [347, 0]
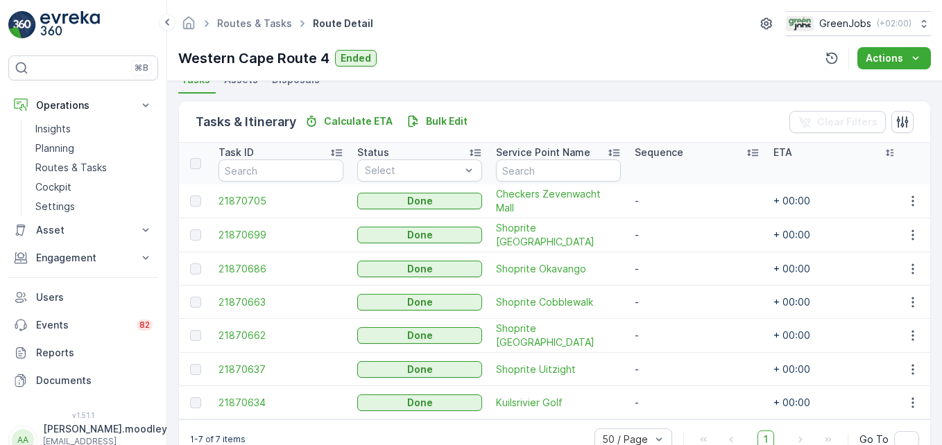
scroll to position [354, 0]
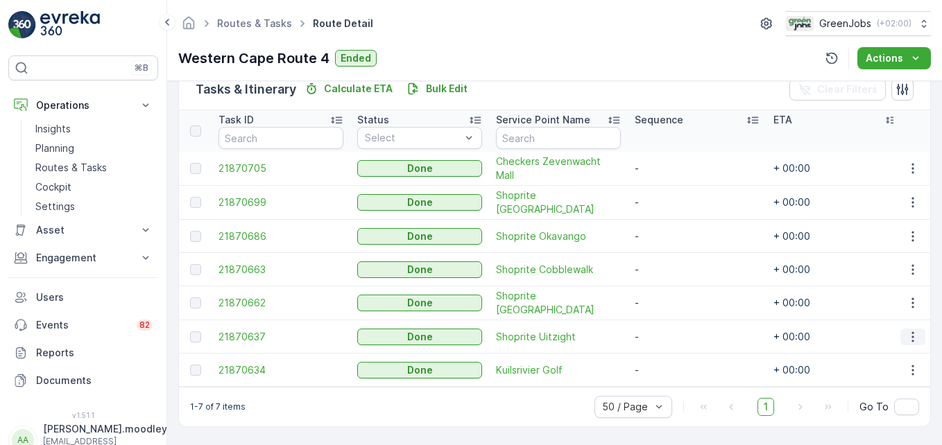
click at [673, 332] on icon "button" at bounding box center [913, 337] width 14 height 14
click at [673, 347] on span "See More Details" at bounding box center [896, 350] width 80 height 14
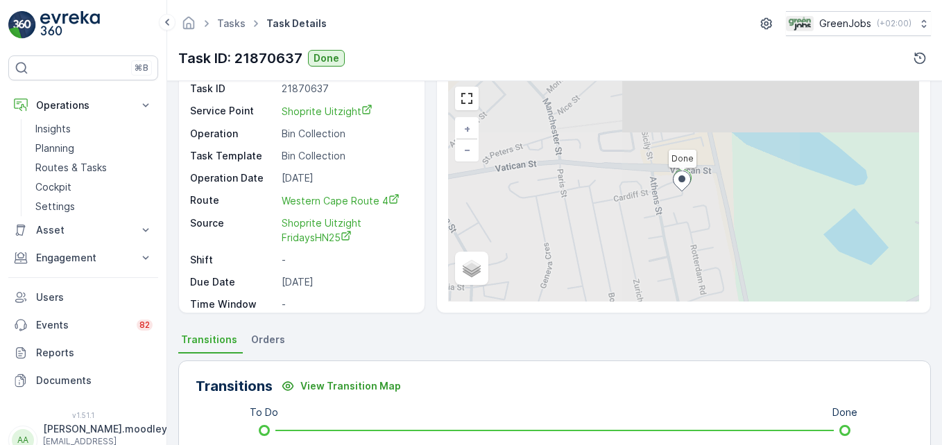
scroll to position [347, 0]
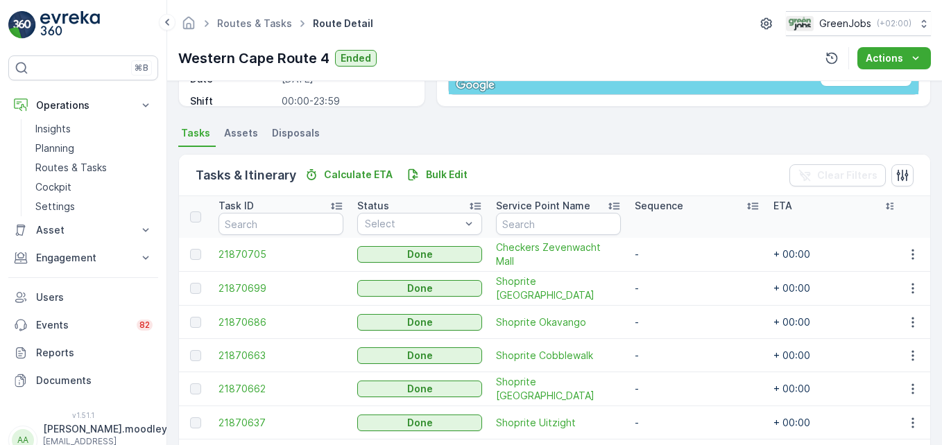
scroll to position [354, 0]
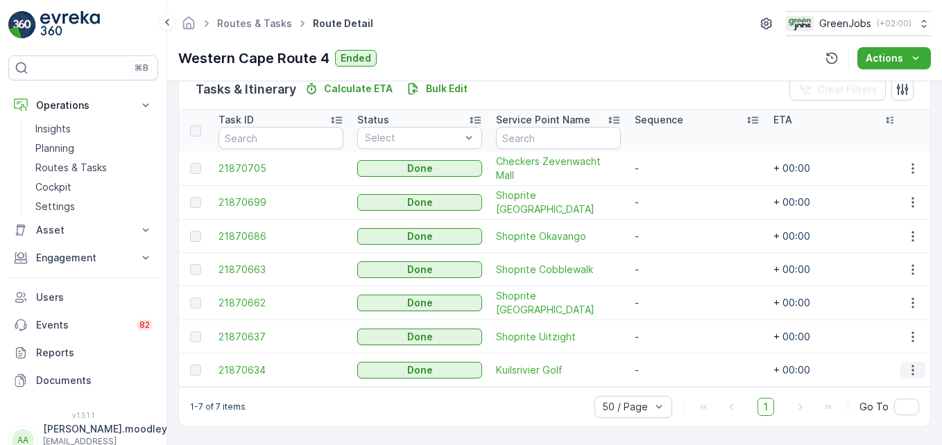
click at [673, 366] on icon "button" at bounding box center [913, 370] width 14 height 14
click at [673, 380] on span "See More Details" at bounding box center [896, 384] width 80 height 14
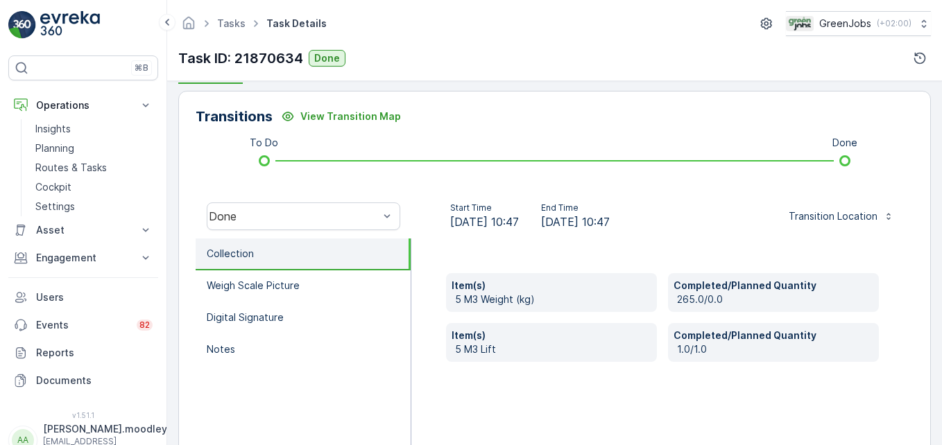
scroll to position [347, 0]
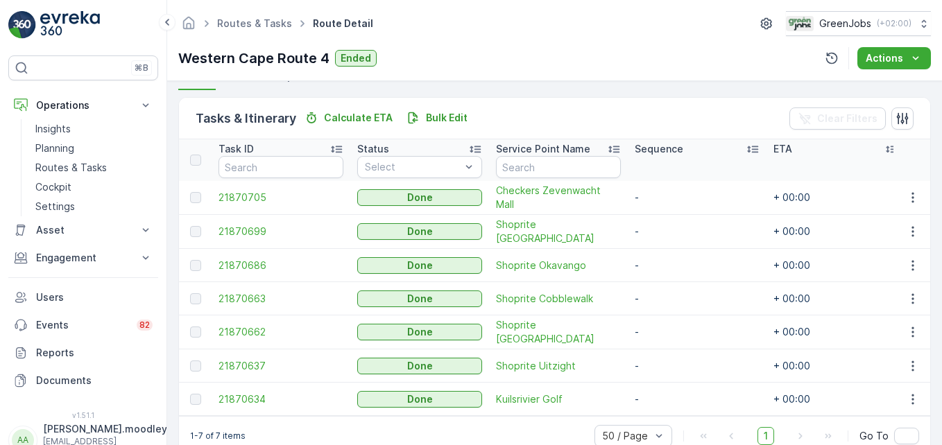
scroll to position [347, 0]
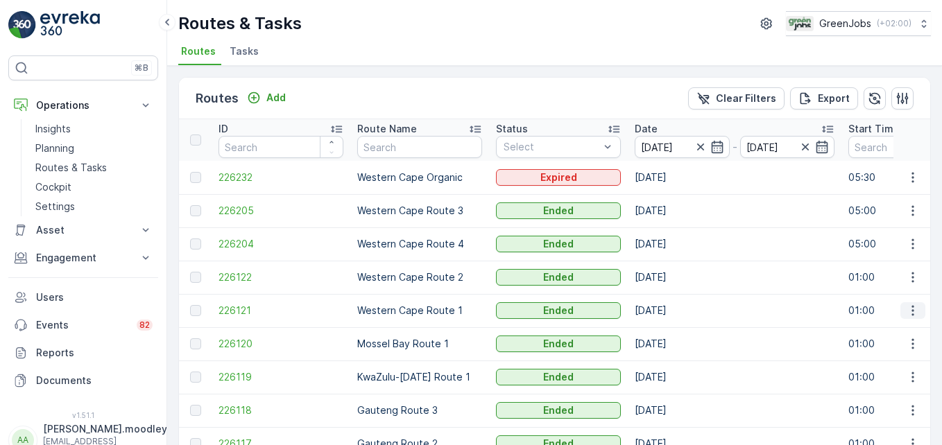
click at [673, 311] on icon "button" at bounding box center [912, 311] width 2 height 10
click at [673, 330] on span "See More Details" at bounding box center [880, 332] width 80 height 14
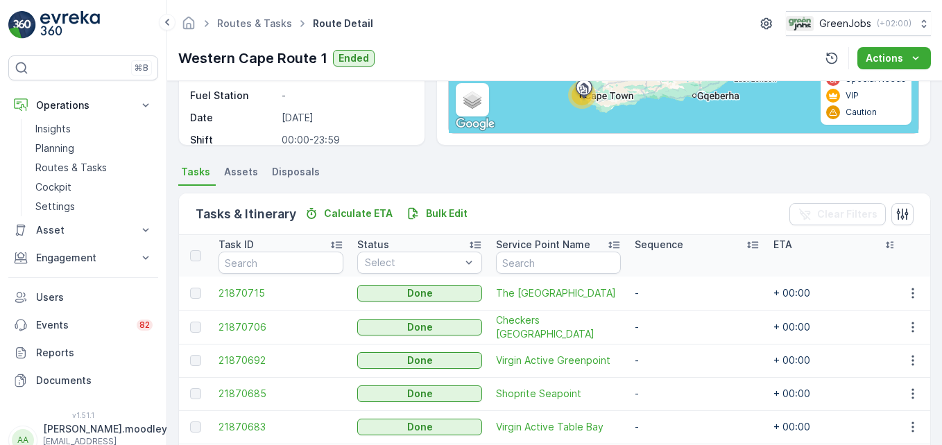
scroll to position [277, 0]
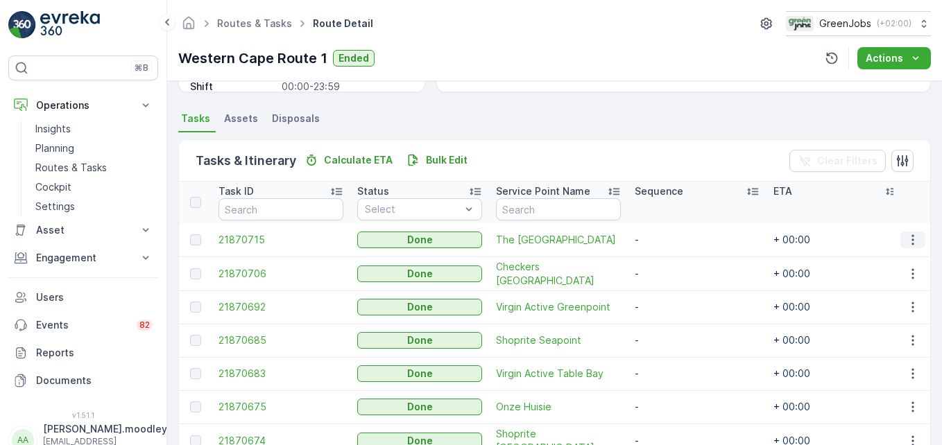
click at [673, 238] on icon "button" at bounding box center [913, 240] width 14 height 14
click at [673, 257] on span "See More Details" at bounding box center [896, 261] width 80 height 14
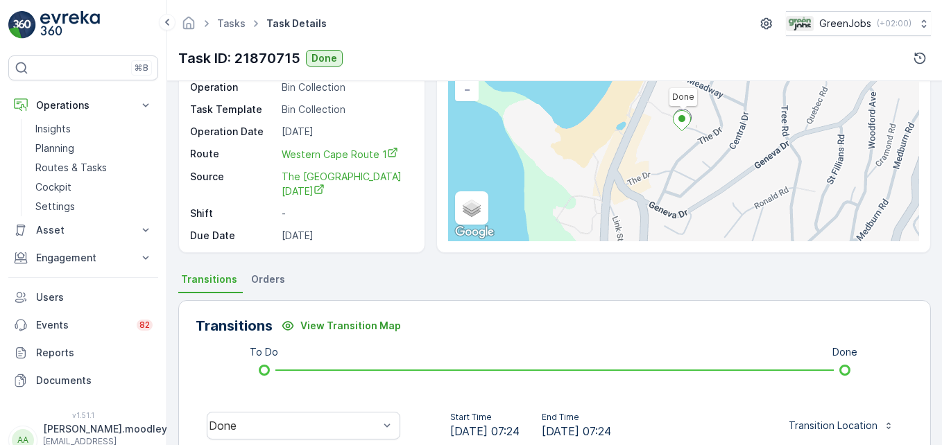
scroll to position [277, 0]
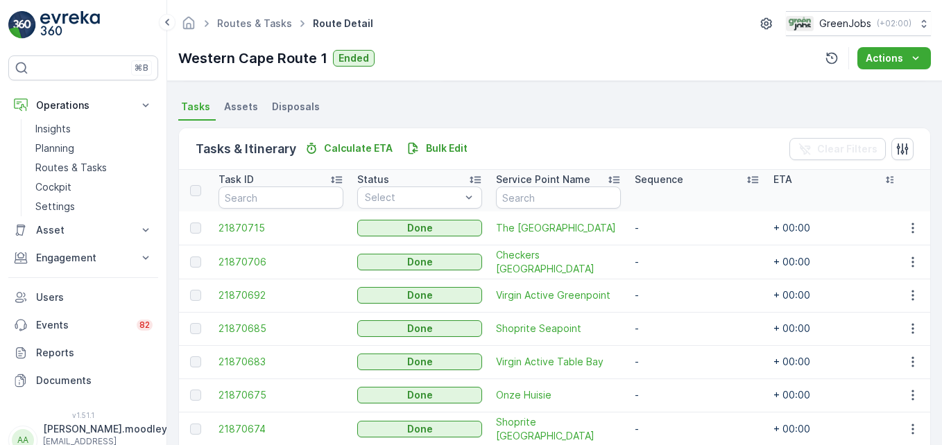
scroll to position [277, 0]
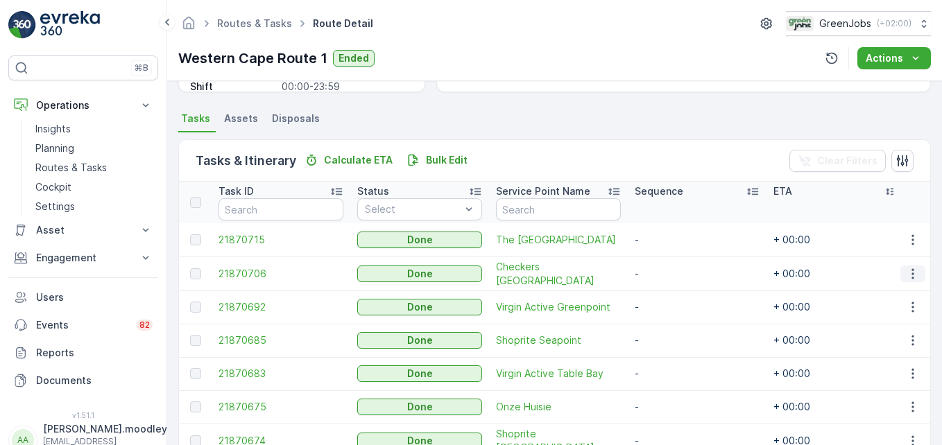
click at [673, 274] on icon "button" at bounding box center [913, 274] width 14 height 14
click at [673, 292] on span "See More Details" at bounding box center [896, 294] width 80 height 14
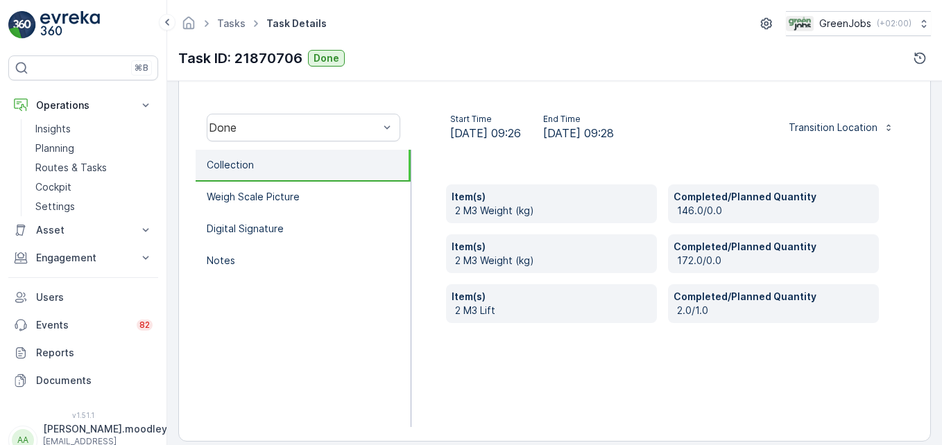
scroll to position [416, 0]
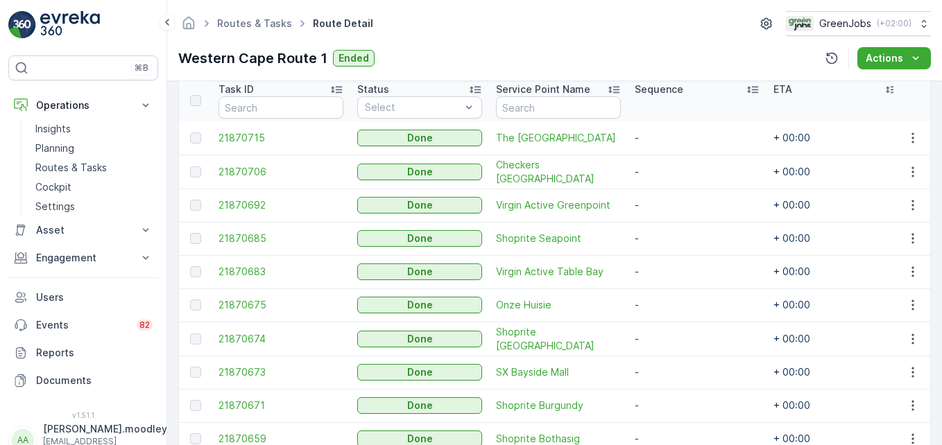
scroll to position [416, 0]
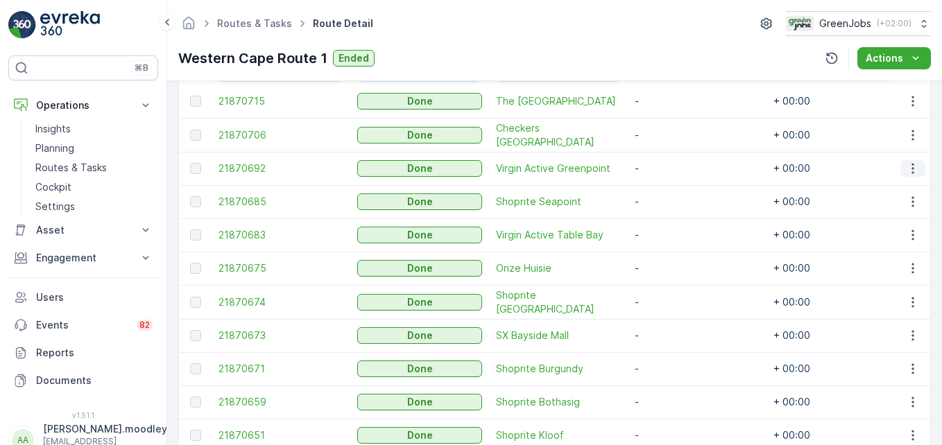
click at [673, 169] on icon "button" at bounding box center [913, 169] width 14 height 14
click at [673, 189] on span "See More Details" at bounding box center [896, 189] width 80 height 14
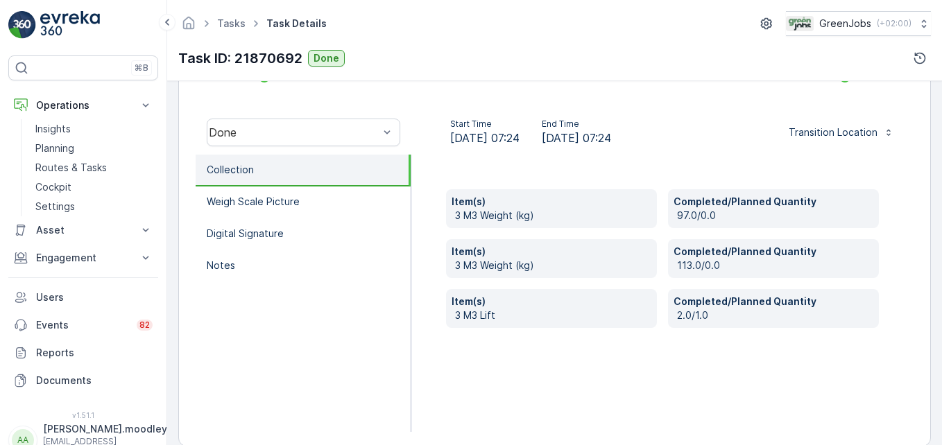
scroll to position [429, 0]
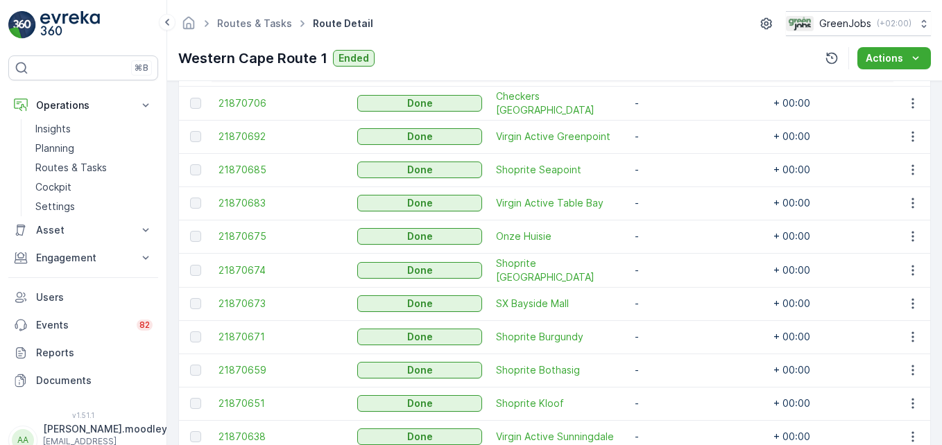
scroll to position [485, 0]
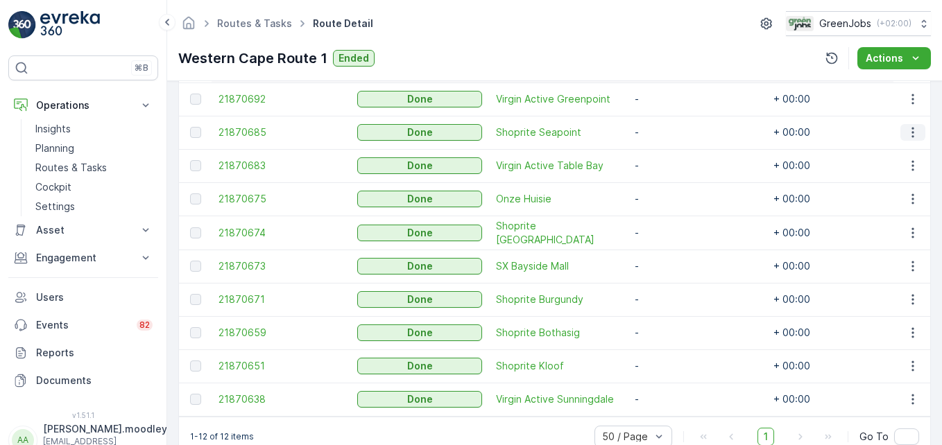
click at [673, 130] on icon "button" at bounding box center [913, 133] width 14 height 14
click at [673, 152] on span "See More Details" at bounding box center [896, 153] width 80 height 14
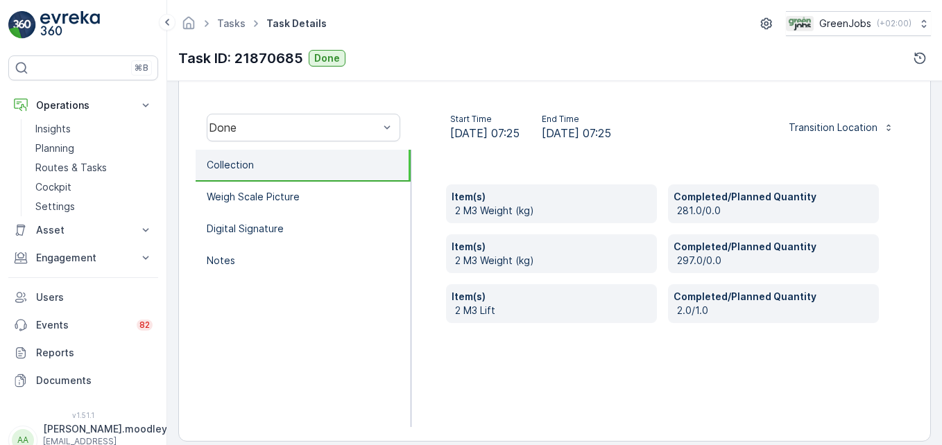
scroll to position [416, 0]
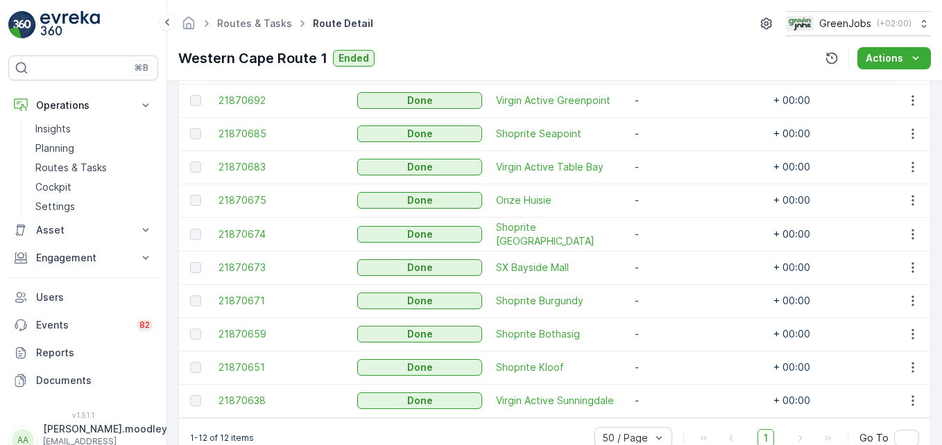
scroll to position [521, 0]
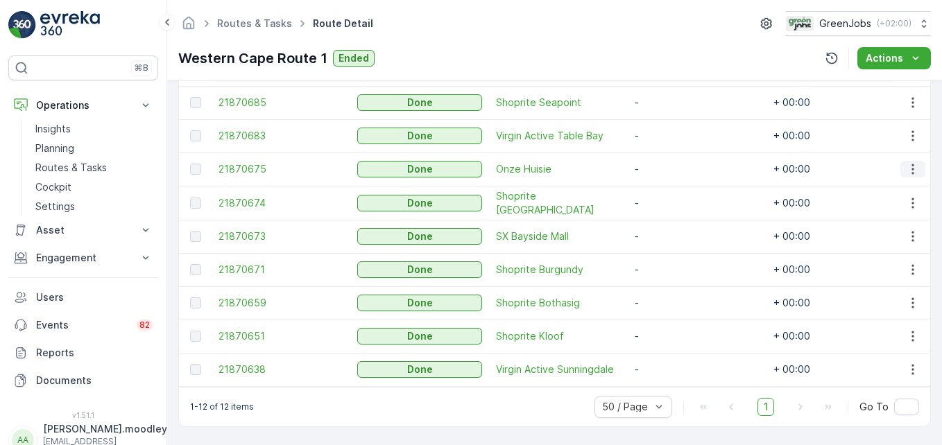
click at [673, 165] on icon "button" at bounding box center [913, 169] width 14 height 14
click at [673, 190] on span "See More Details" at bounding box center [896, 184] width 80 height 14
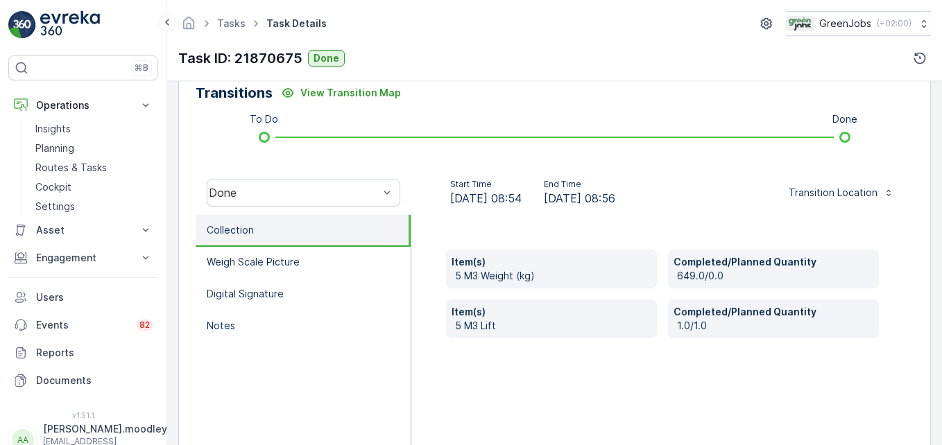
scroll to position [416, 0]
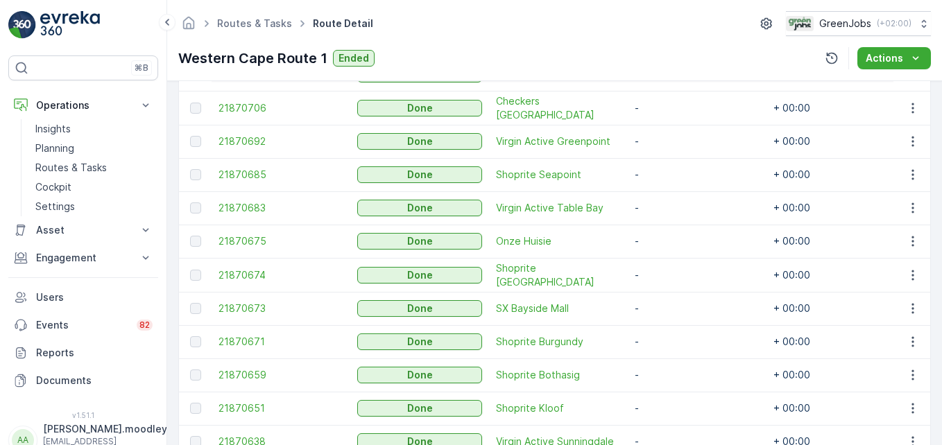
scroll to position [485, 0]
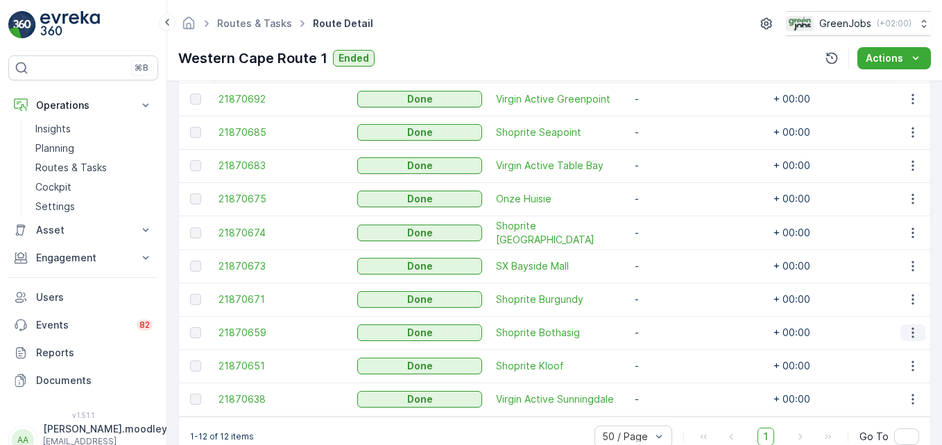
click at [673, 332] on icon "button" at bounding box center [912, 333] width 2 height 10
click at [673, 354] on span "See More Details" at bounding box center [896, 352] width 80 height 14
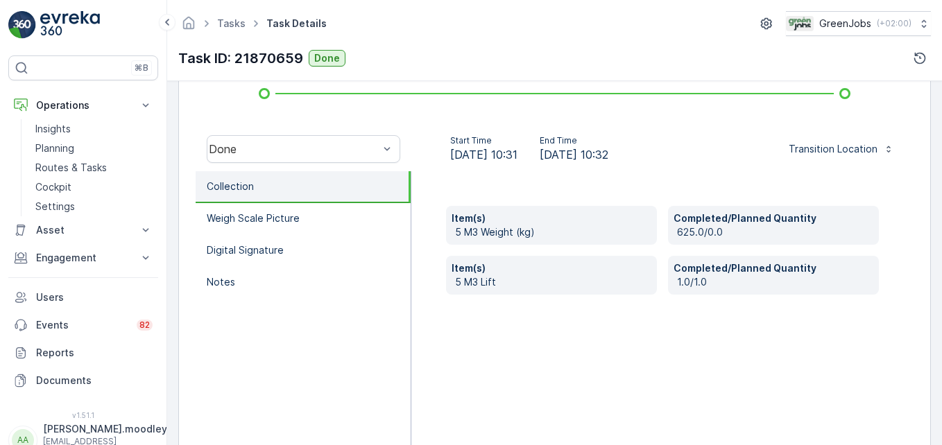
scroll to position [429, 0]
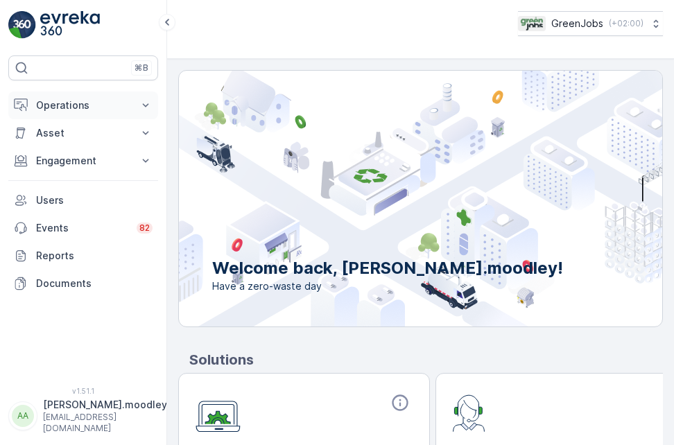
click at [148, 108] on icon at bounding box center [146, 105] width 14 height 14
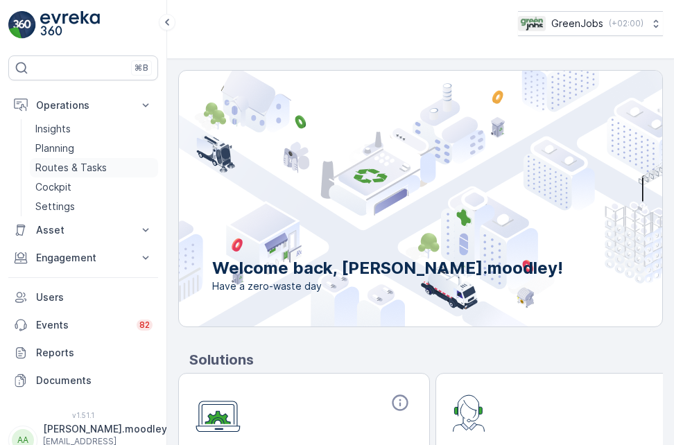
click at [81, 167] on p "Routes & Tasks" at bounding box center [70, 168] width 71 height 14
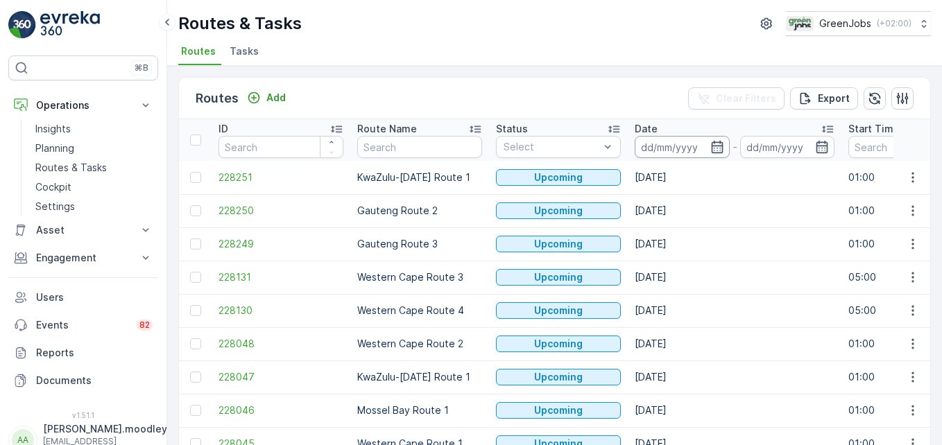
click at [664, 146] on input at bounding box center [681, 147] width 95 height 22
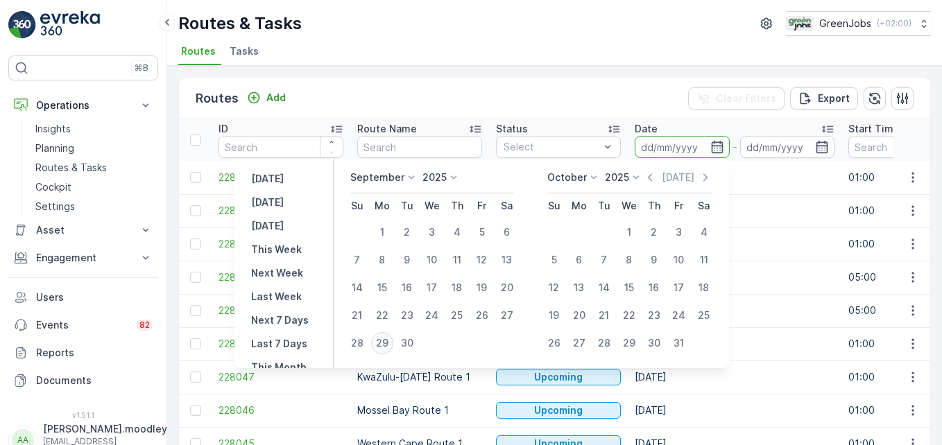
click at [383, 345] on div "29" at bounding box center [382, 343] width 22 height 22
type input "[DATE]"
click at [383, 345] on div "29" at bounding box center [382, 343] width 22 height 22
type input "[DATE]"
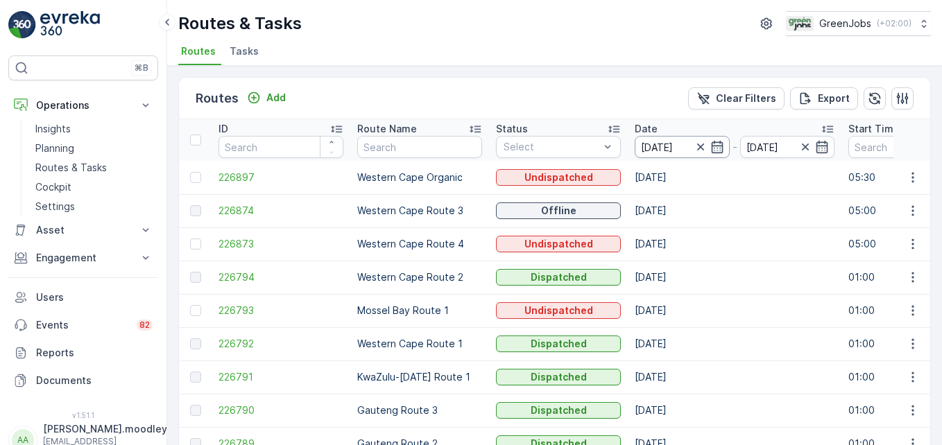
click at [662, 146] on input "[DATE]" at bounding box center [681, 147] width 95 height 22
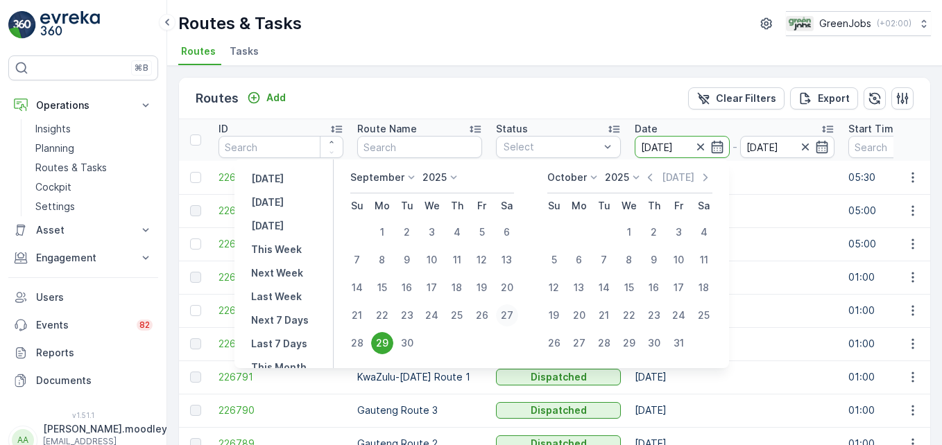
click at [512, 318] on div "27" at bounding box center [507, 315] width 22 height 22
type input "27.09.2025"
click at [512, 318] on div "27" at bounding box center [507, 315] width 22 height 22
type input "27.09.2025"
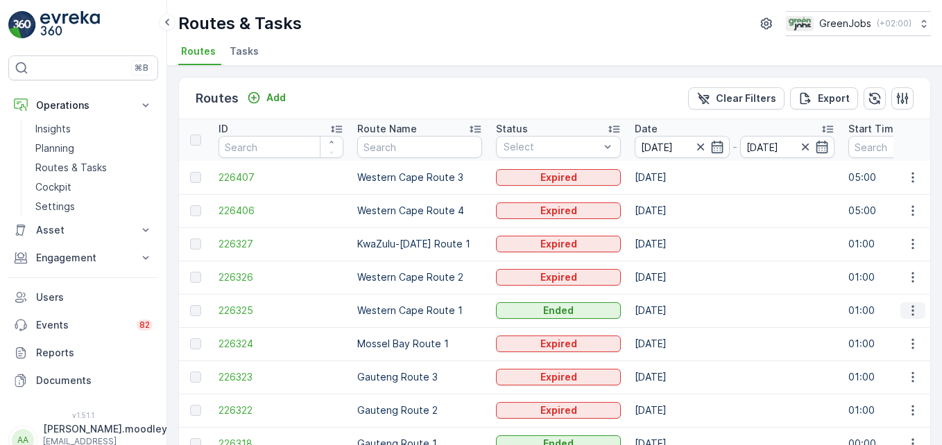
click at [673, 311] on icon "button" at bounding box center [913, 311] width 14 height 14
click at [673, 329] on span "See More Details" at bounding box center [880, 332] width 80 height 14
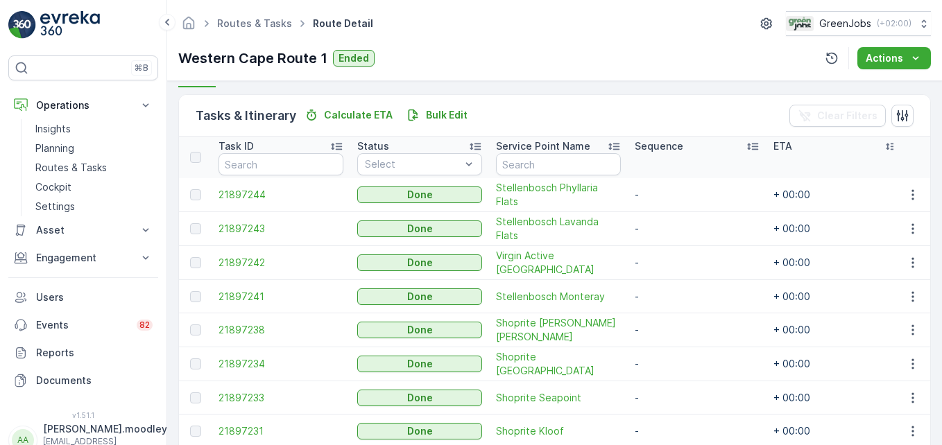
scroll to position [347, 0]
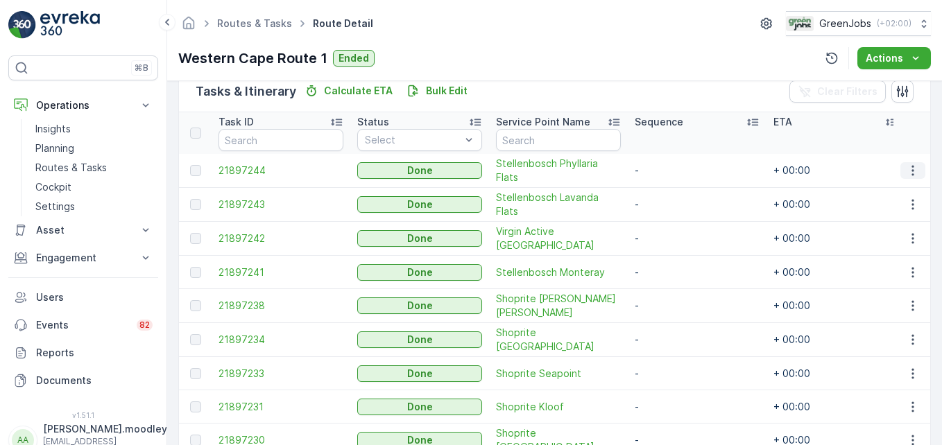
click at [673, 166] on icon "button" at bounding box center [913, 171] width 14 height 14
click at [673, 187] on span "See More Details" at bounding box center [896, 191] width 80 height 14
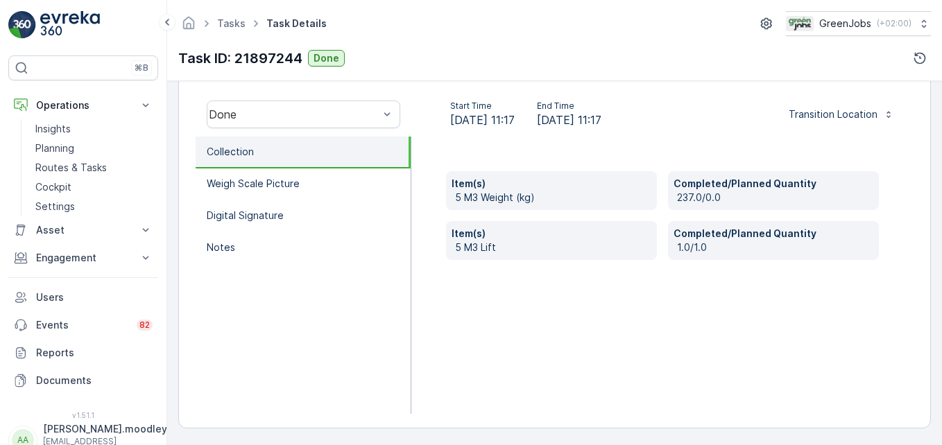
scroll to position [429, 0]
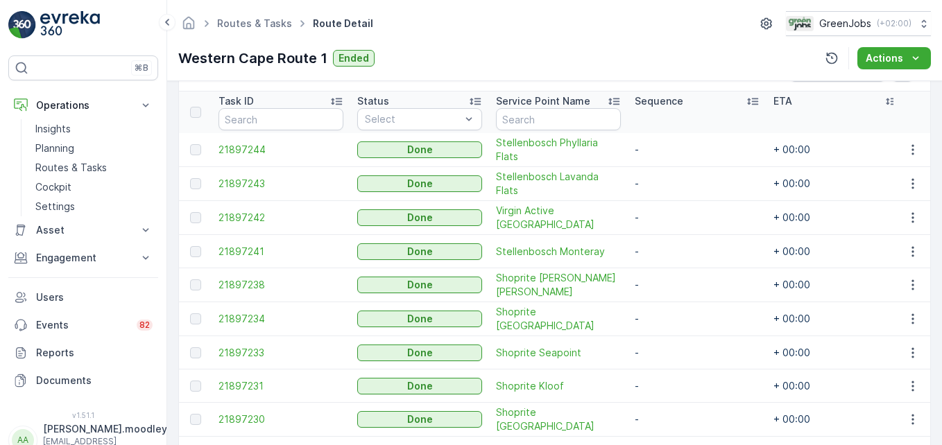
scroll to position [347, 0]
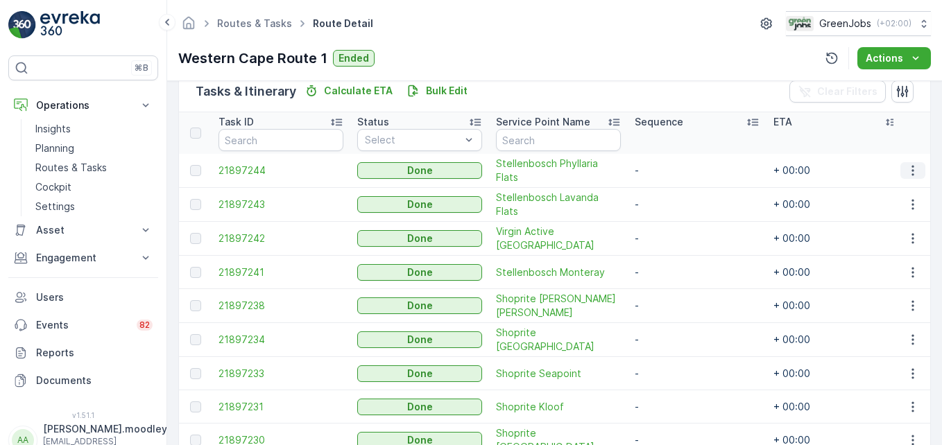
click at [673, 171] on icon "button" at bounding box center [913, 171] width 14 height 14
click at [673, 191] on span "See More Details" at bounding box center [896, 191] width 80 height 14
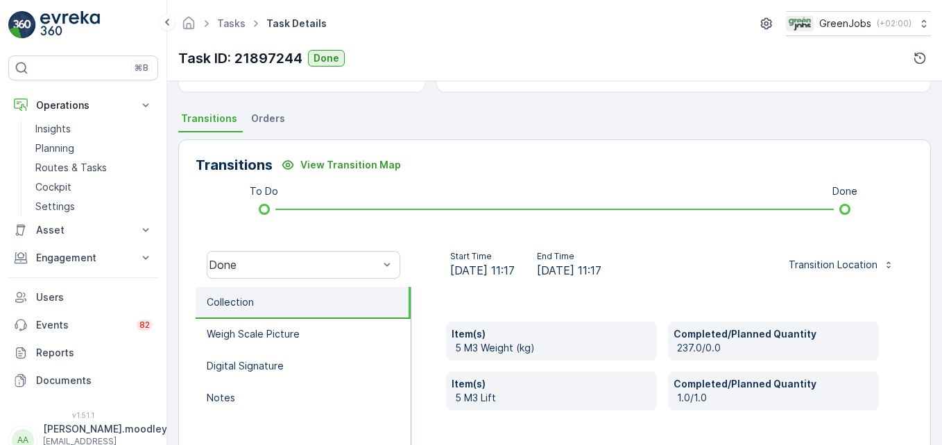
scroll to position [347, 0]
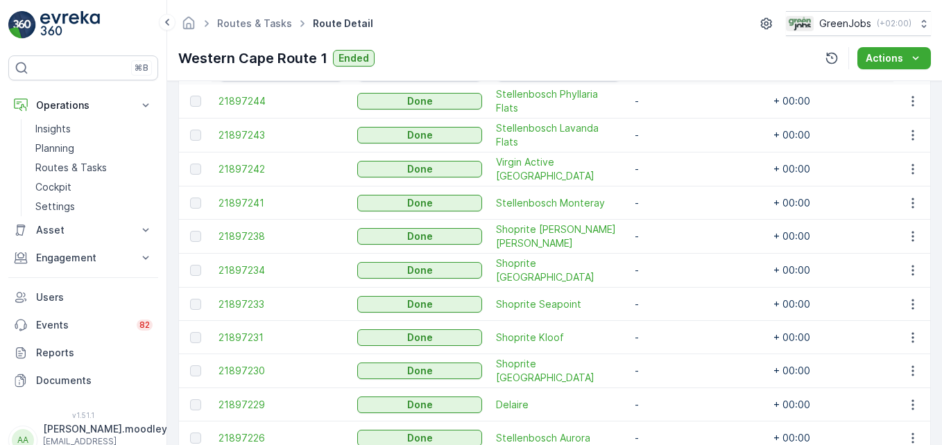
scroll to position [347, 0]
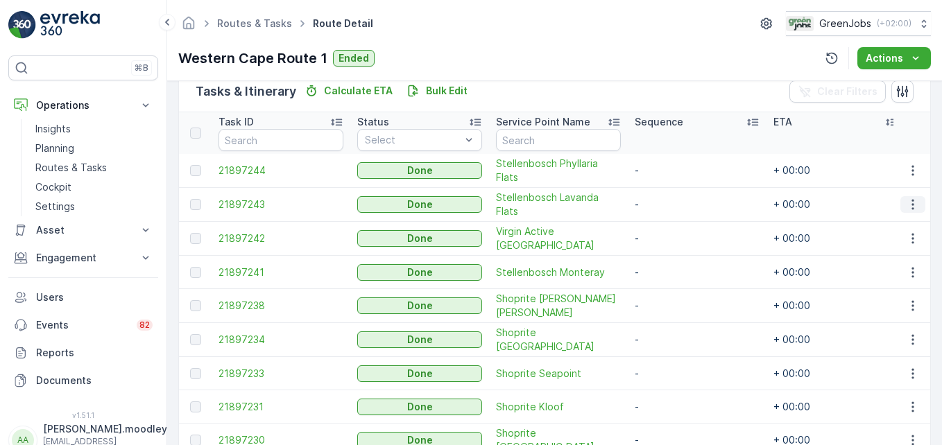
click at [673, 206] on icon "button" at bounding box center [913, 205] width 14 height 14
click at [673, 225] on span "See More Details" at bounding box center [896, 225] width 80 height 14
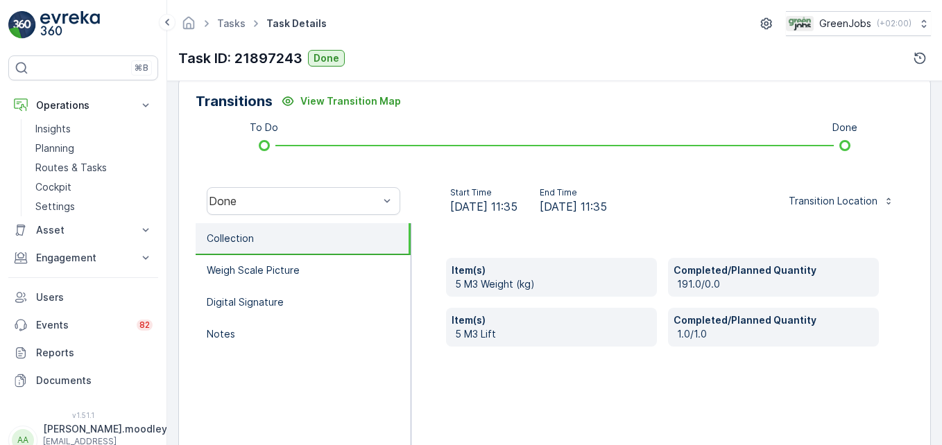
scroll to position [347, 0]
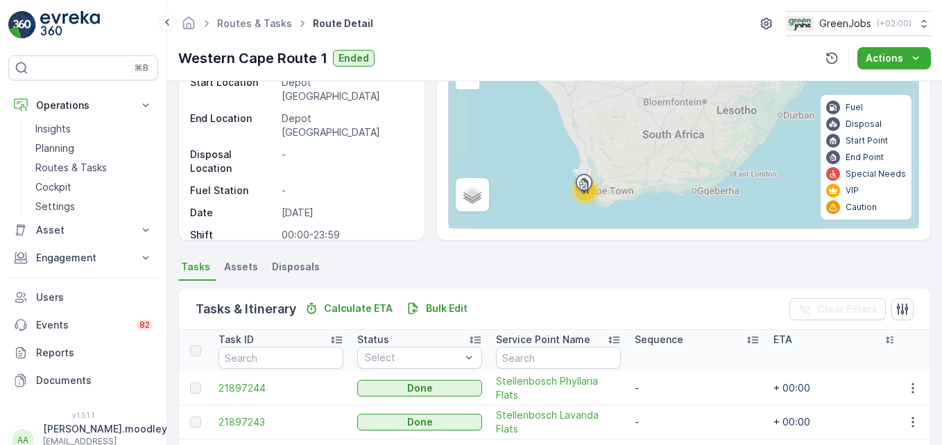
scroll to position [277, 0]
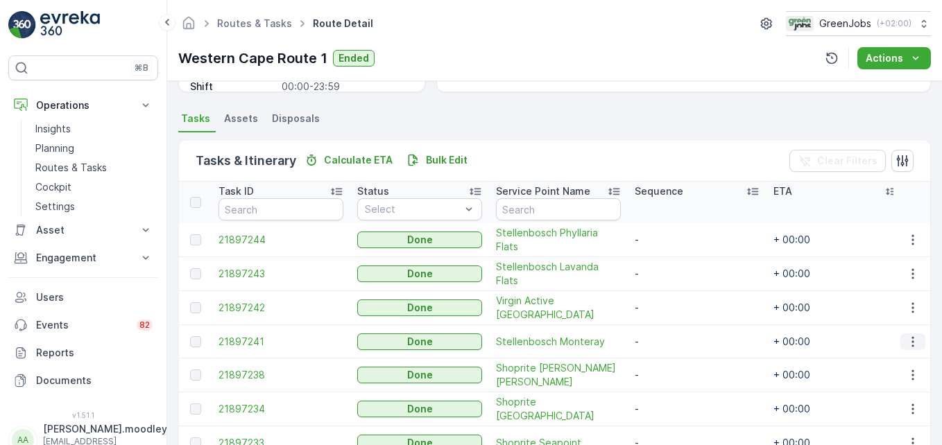
click at [673, 341] on icon "button" at bounding box center [913, 342] width 14 height 14
click at [673, 361] on span "See More Details" at bounding box center [896, 362] width 80 height 14
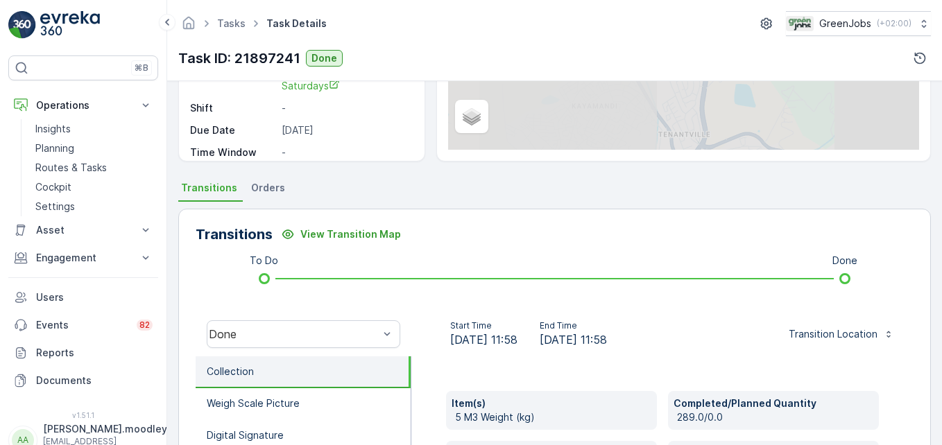
scroll to position [347, 0]
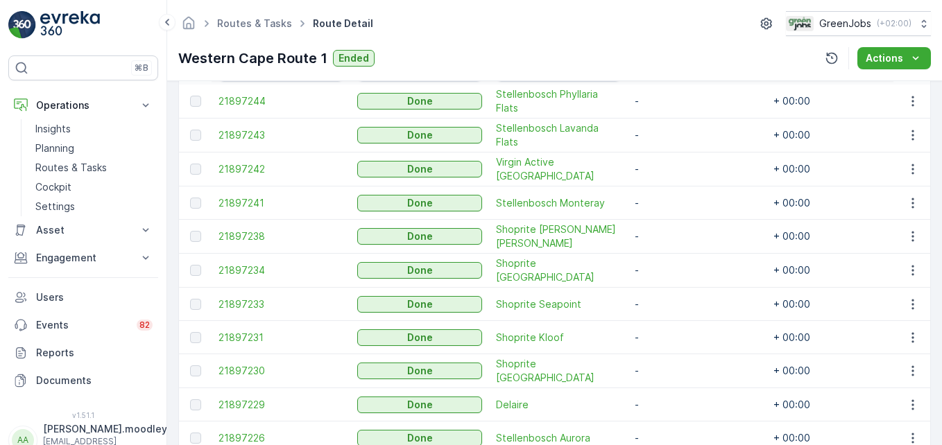
scroll to position [485, 0]
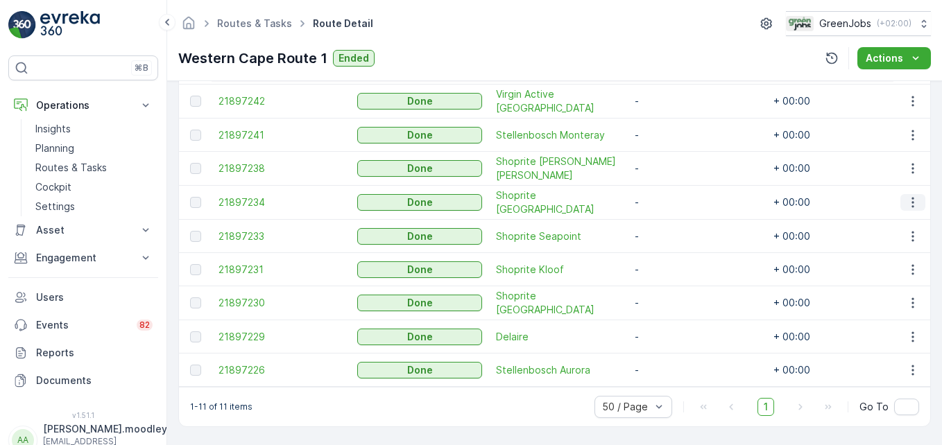
click at [673, 200] on icon "button" at bounding box center [913, 203] width 14 height 14
click at [673, 218] on span "See More Details" at bounding box center [896, 221] width 80 height 14
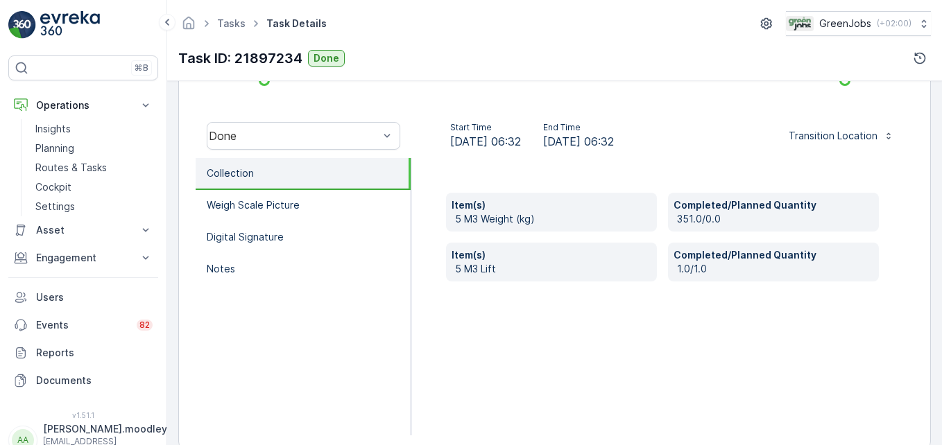
scroll to position [416, 0]
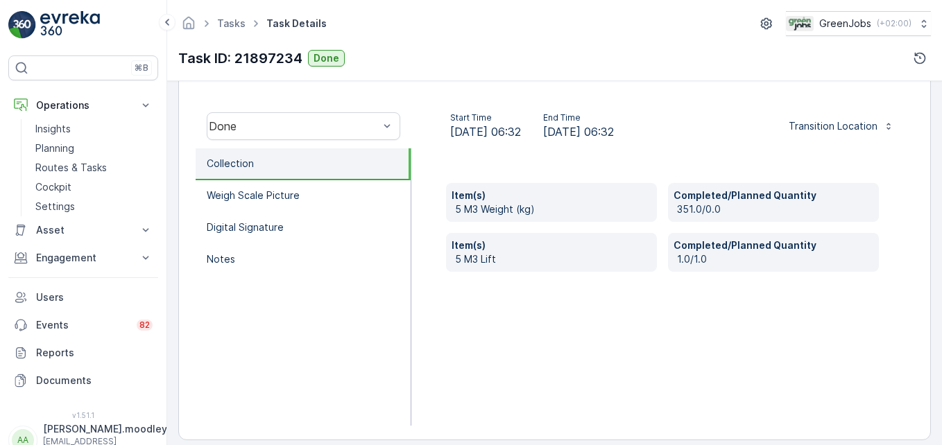
click at [673, 357] on div "Item(s) 5 M3 Weight (kg) Completed/Planned Quantity 351.0/0.0 Item(s) 5 M3 Lift…" at bounding box center [662, 286] width 503 height 277
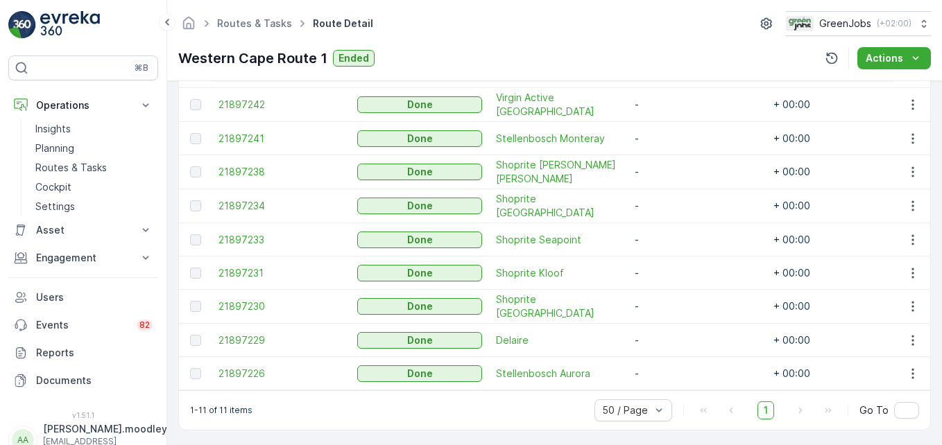
scroll to position [485, 0]
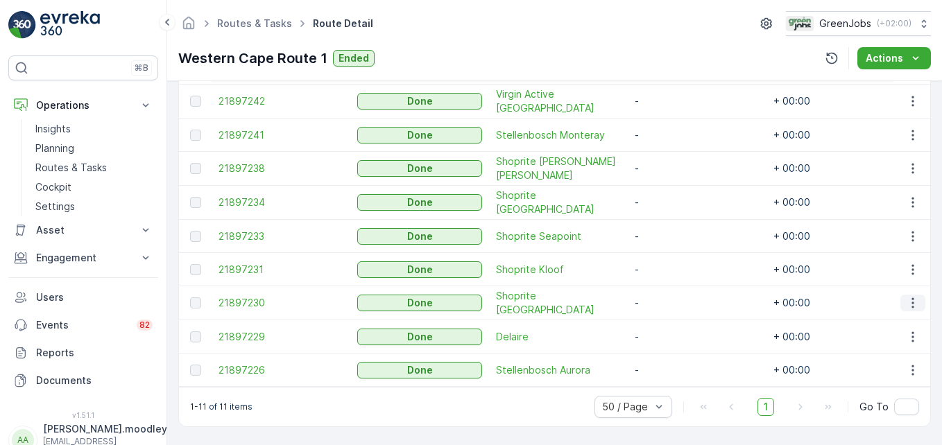
click at [673, 300] on icon "button" at bounding box center [913, 303] width 14 height 14
click at [673, 320] on span "See More Details" at bounding box center [896, 320] width 80 height 14
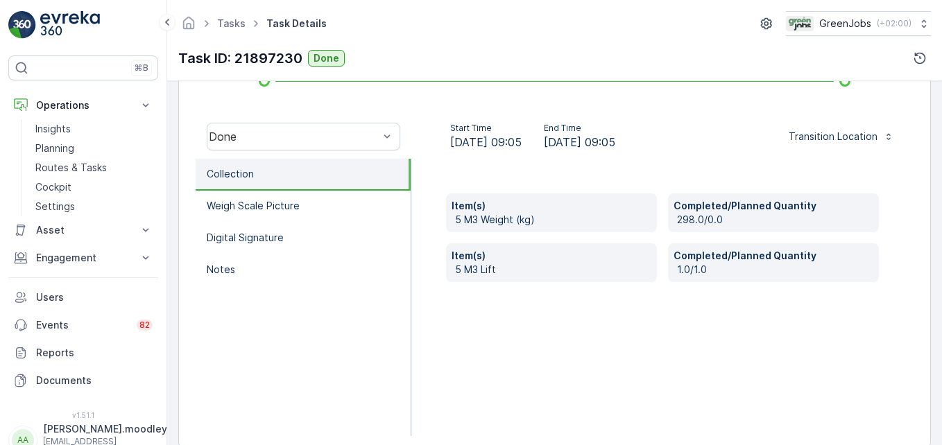
scroll to position [416, 0]
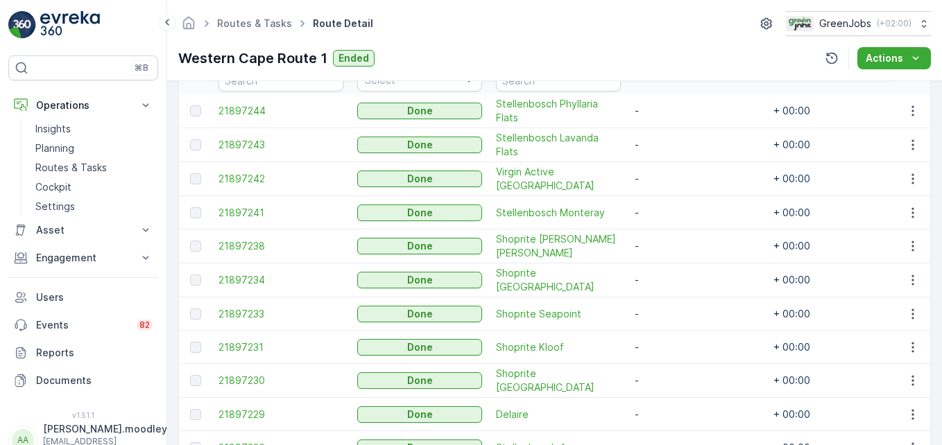
scroll to position [416, 0]
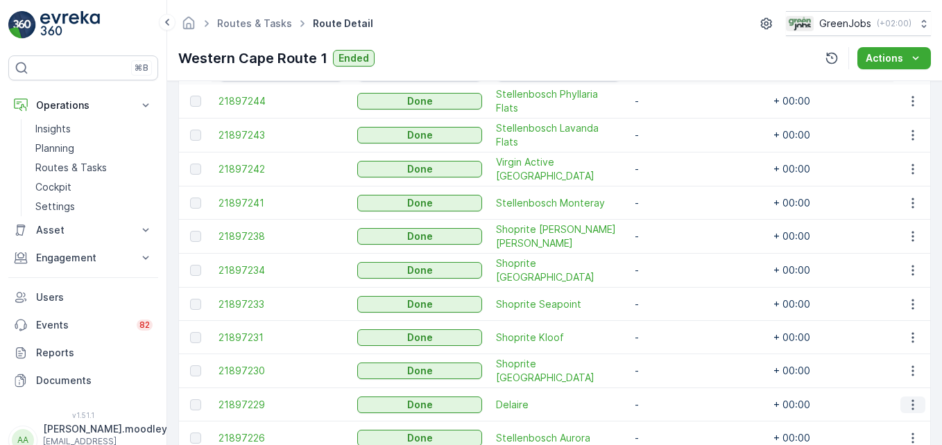
click at [673, 404] on icon "button" at bounding box center [913, 405] width 14 height 14
click at [673, 358] on span "See More Details" at bounding box center [896, 362] width 80 height 14
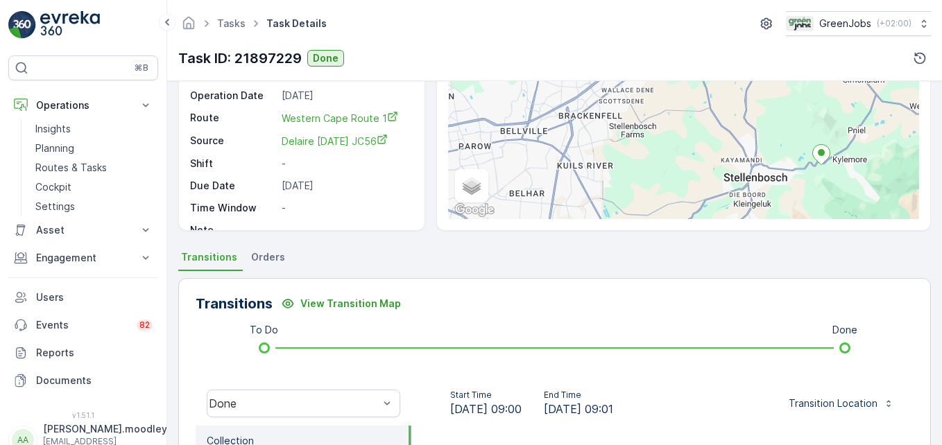
scroll to position [416, 0]
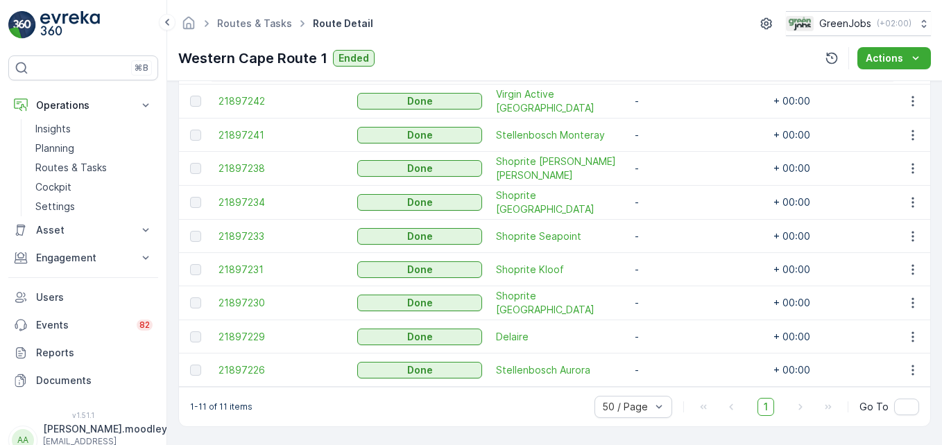
scroll to position [488, 0]
click at [673, 363] on icon "button" at bounding box center [913, 370] width 14 height 14
click at [673, 384] on span "See More Details" at bounding box center [896, 384] width 80 height 14
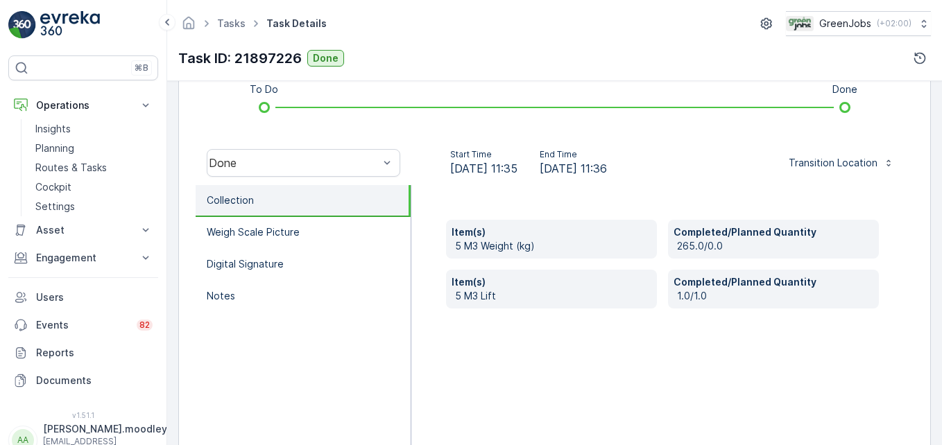
scroll to position [416, 0]
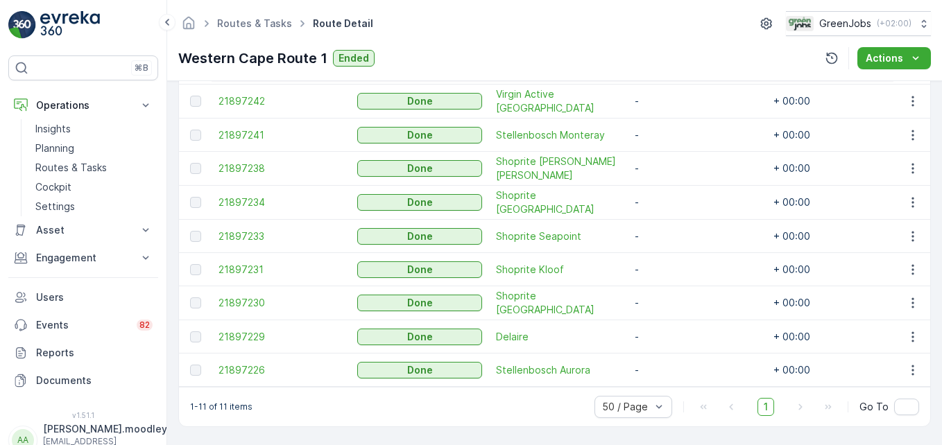
scroll to position [488, 0]
click at [673, 368] on icon "button" at bounding box center [913, 370] width 14 height 14
click at [673, 384] on span "See More Details" at bounding box center [896, 384] width 80 height 14
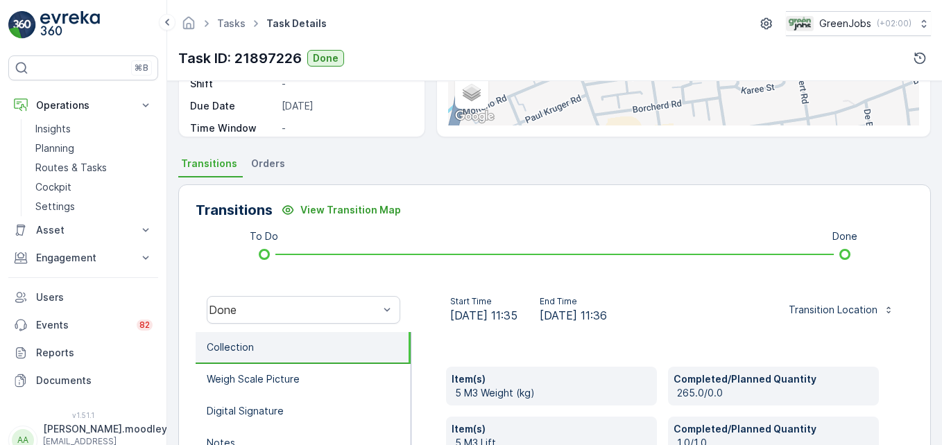
scroll to position [277, 0]
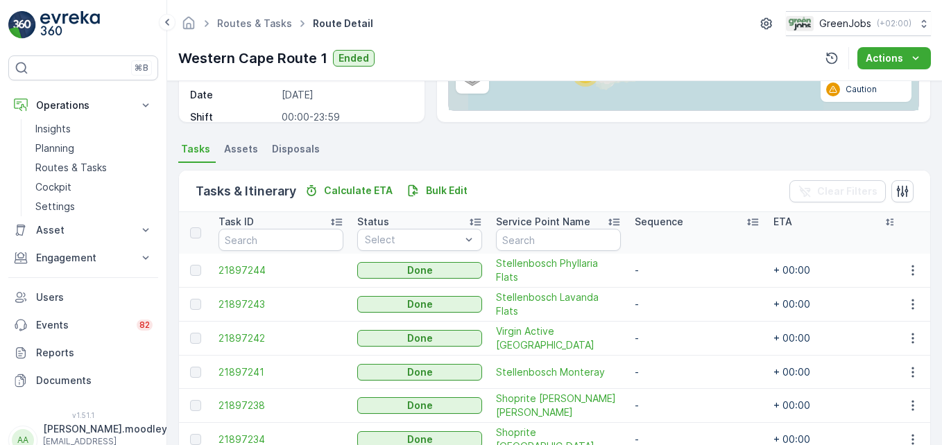
scroll to position [347, 0]
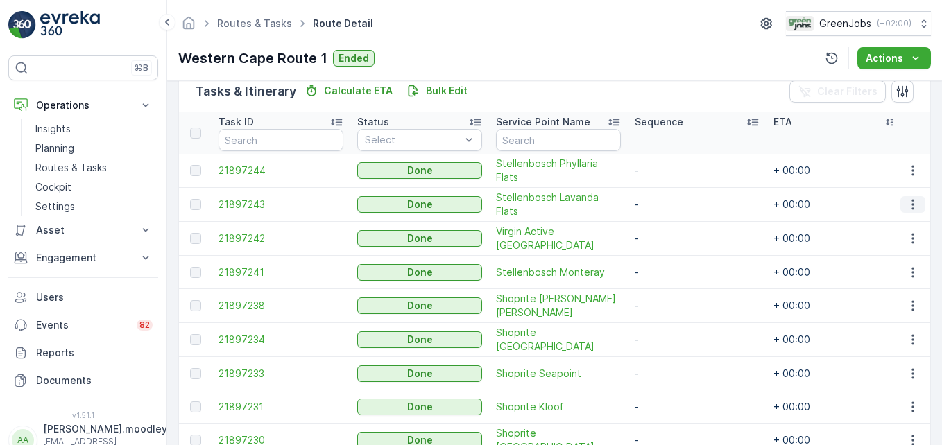
click at [673, 200] on icon "button" at bounding box center [913, 205] width 14 height 14
click at [673, 224] on span "See More Details" at bounding box center [896, 225] width 80 height 14
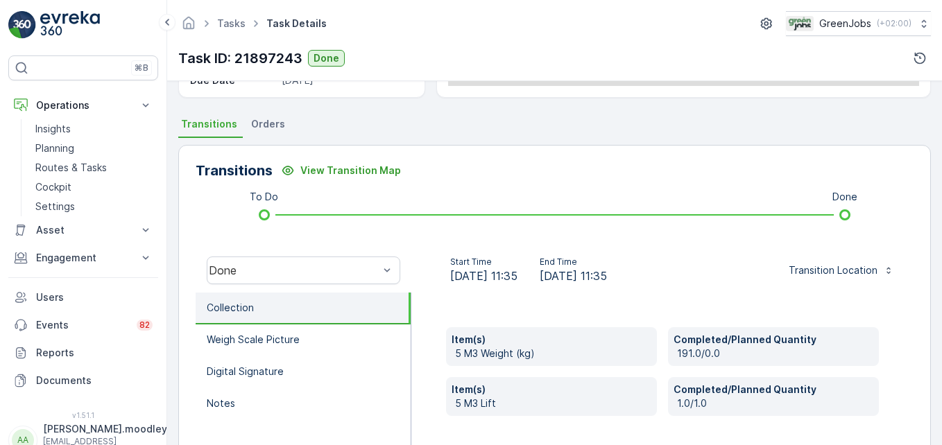
scroll to position [277, 0]
